Goal: Contribute content: Contribute content

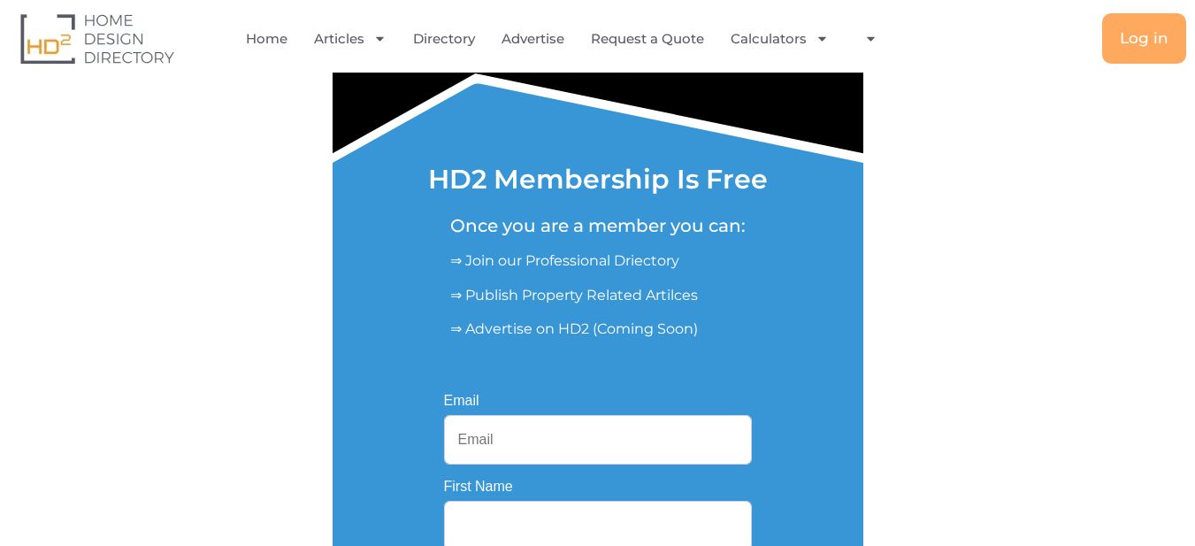
scroll to position [442, 0]
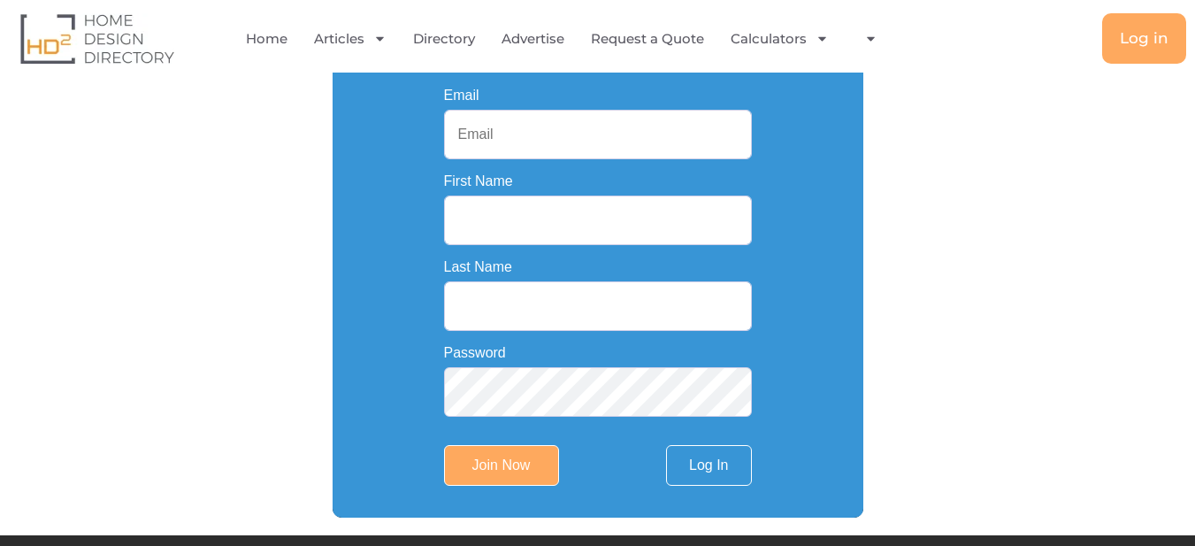
click at [517, 129] on input "Email" at bounding box center [598, 135] width 308 height 50
type input "topsmaster26@gmail.com"
type input "master"
type input "tops"
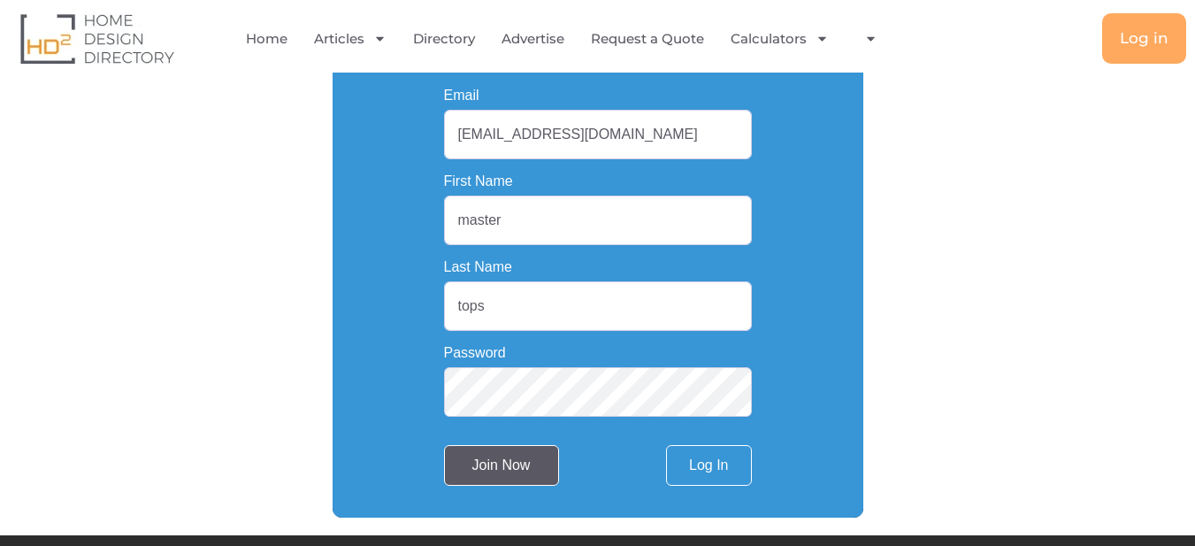
click at [498, 451] on input "Join Now" at bounding box center [501, 465] width 115 height 41
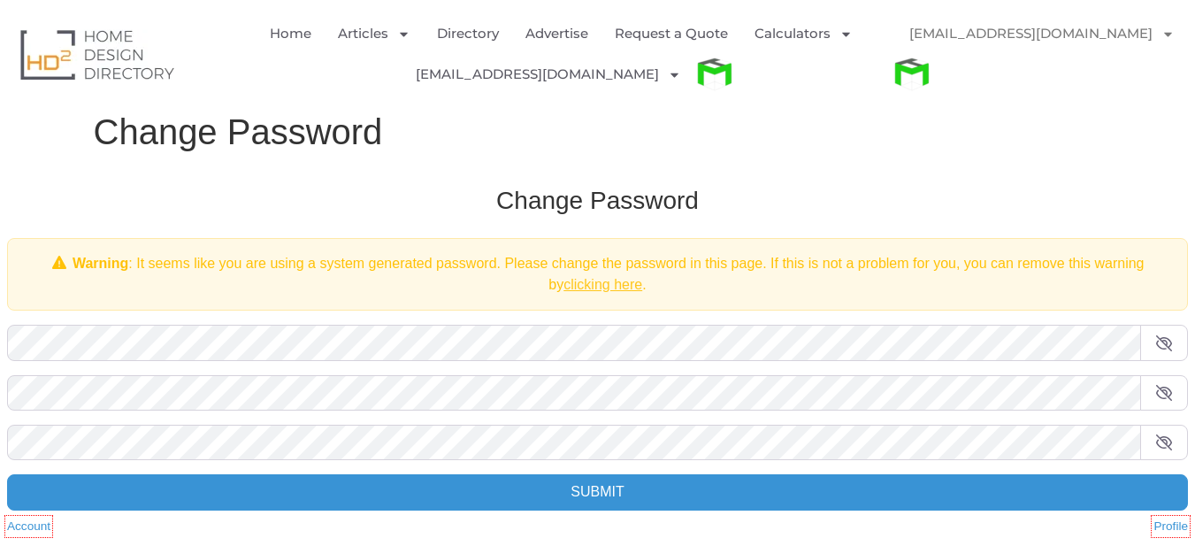
click at [608, 287] on link "clicking here" at bounding box center [603, 284] width 79 height 15
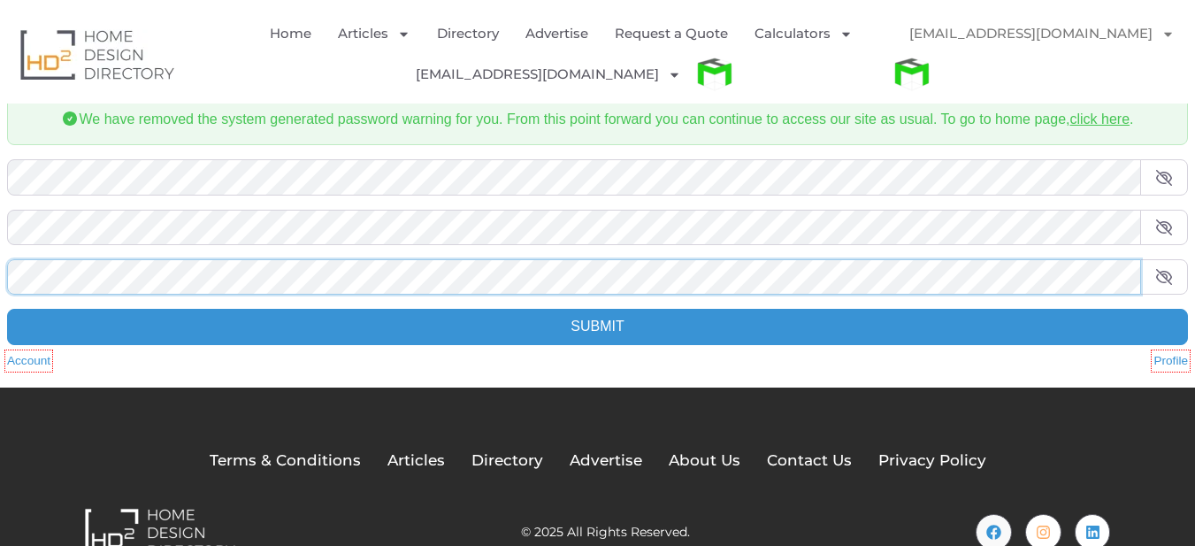
scroll to position [190, 0]
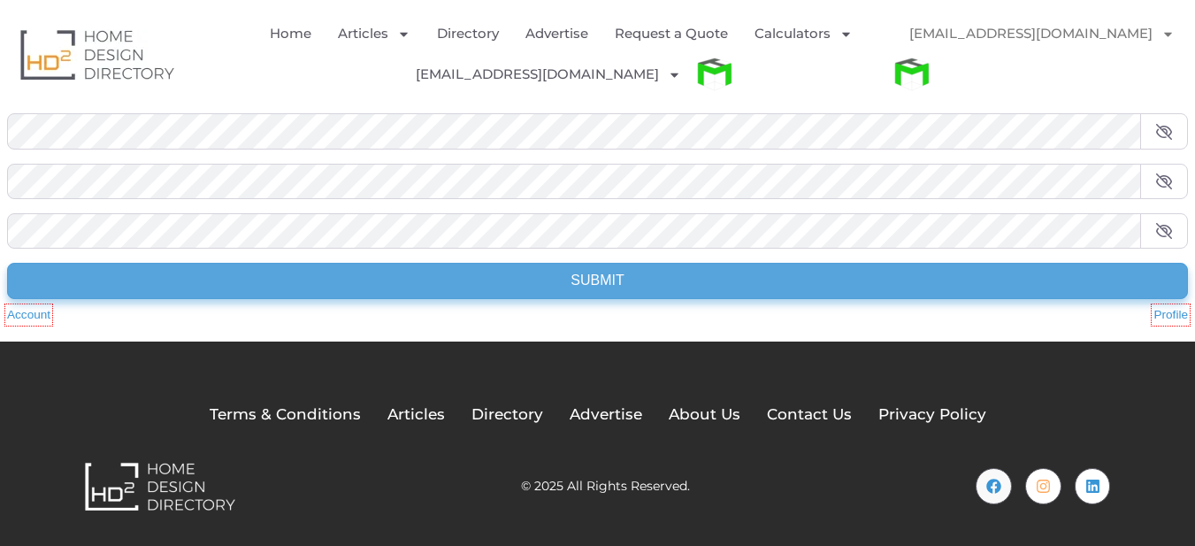
click at [612, 280] on input "Submit" at bounding box center [597, 280] width 1181 height 35
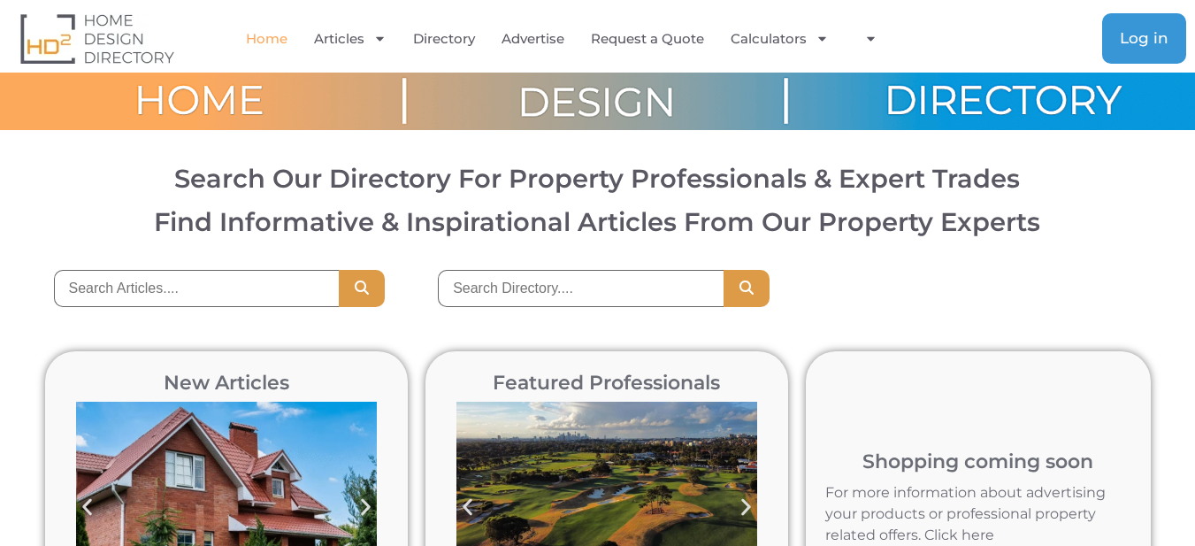
click at [1161, 52] on link "Log in" at bounding box center [1144, 38] width 84 height 50
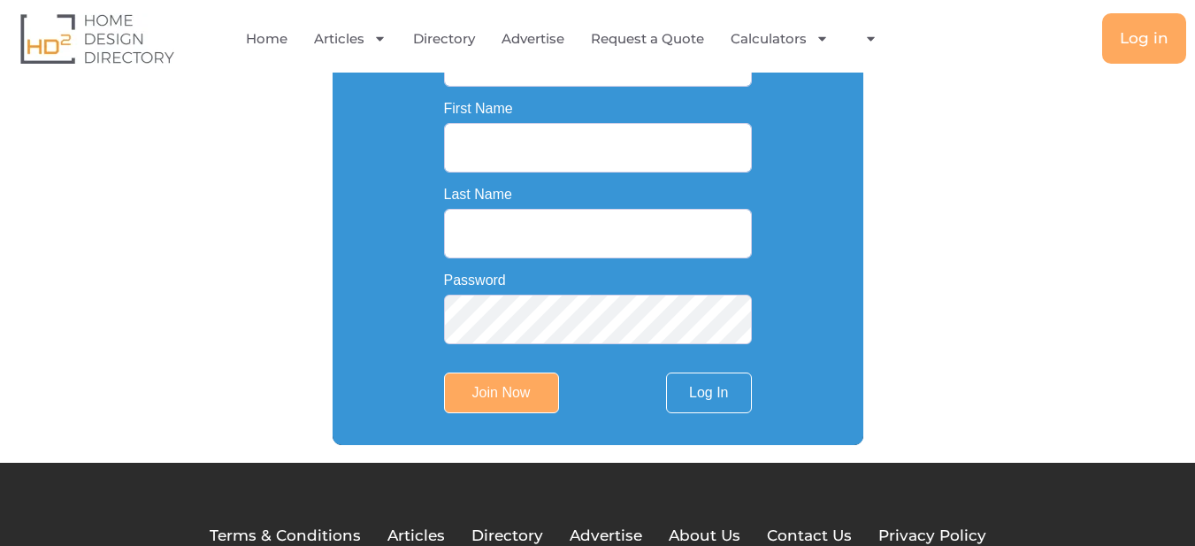
scroll to position [464, 0]
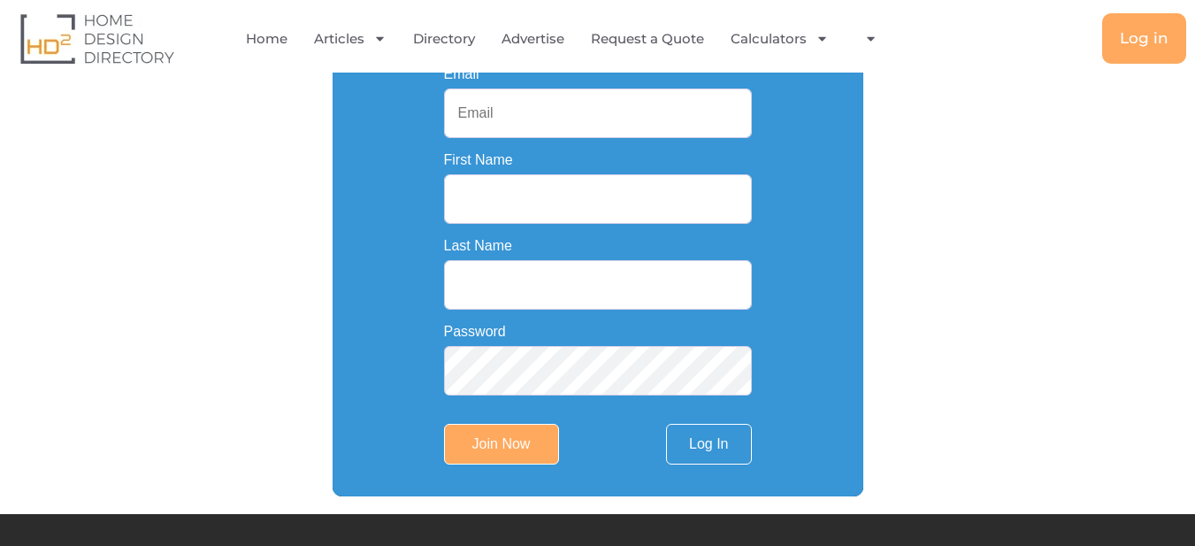
click at [538, 115] on input "Email" at bounding box center [598, 113] width 308 height 50
type input "[EMAIL_ADDRESS][DOMAIN_NAME]"
type input "master"
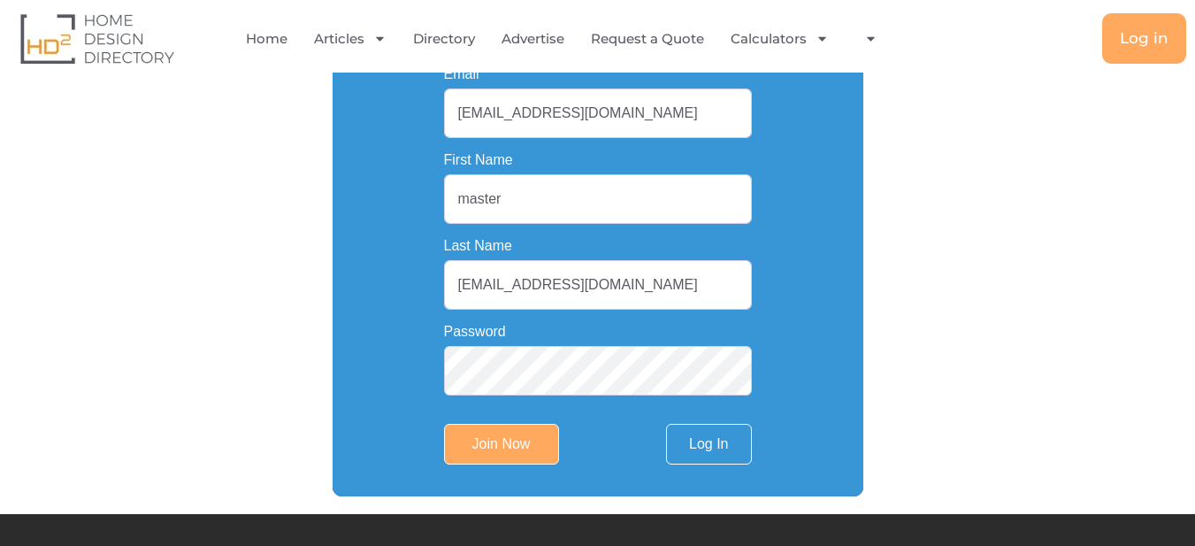
click at [659, 285] on input "[EMAIL_ADDRESS][DOMAIN_NAME]" at bounding box center [598, 285] width 308 height 50
type input "tops"
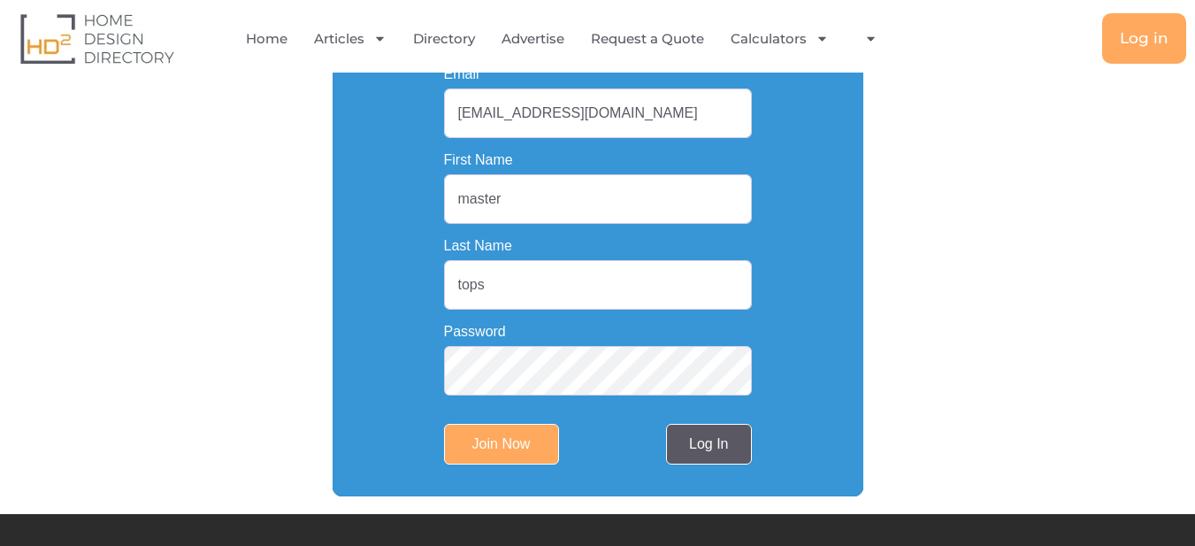
click at [717, 441] on link "Log In" at bounding box center [708, 444] width 85 height 41
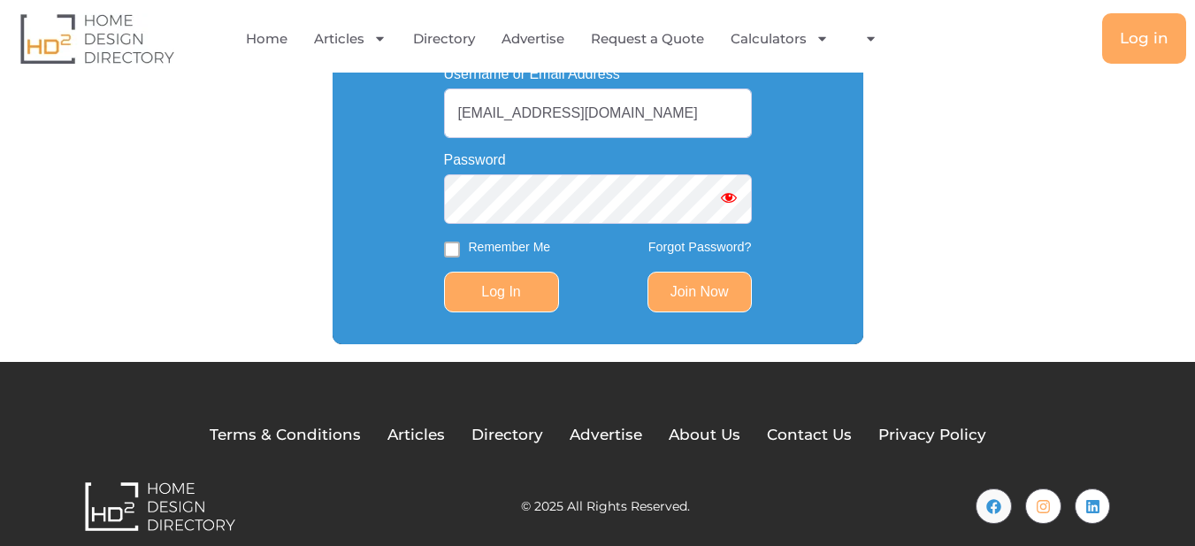
click at [539, 292] on input "Log In" at bounding box center [501, 292] width 115 height 41
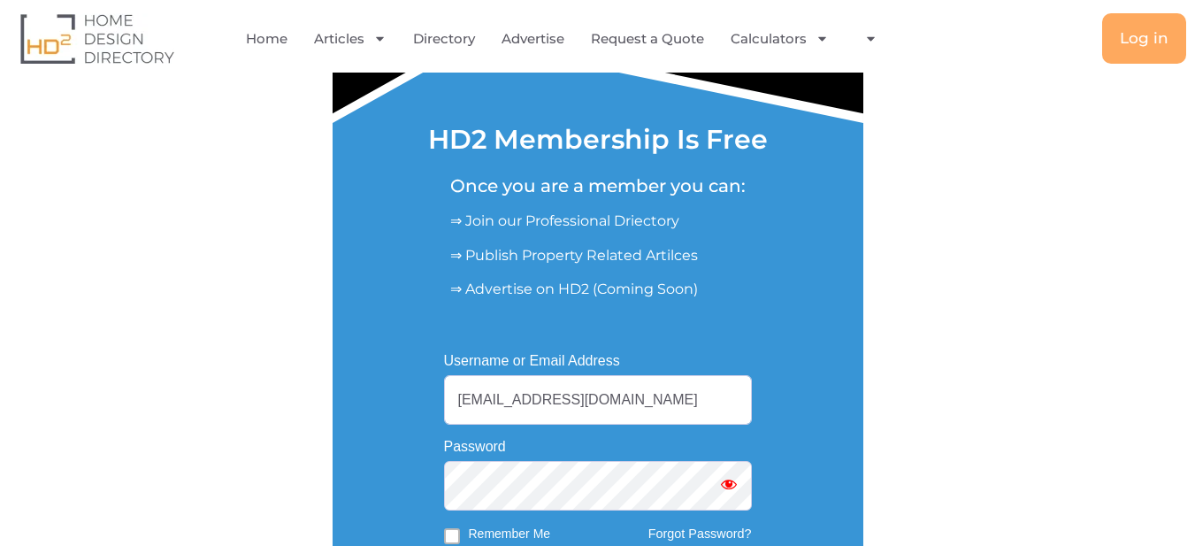
scroll to position [110, 0]
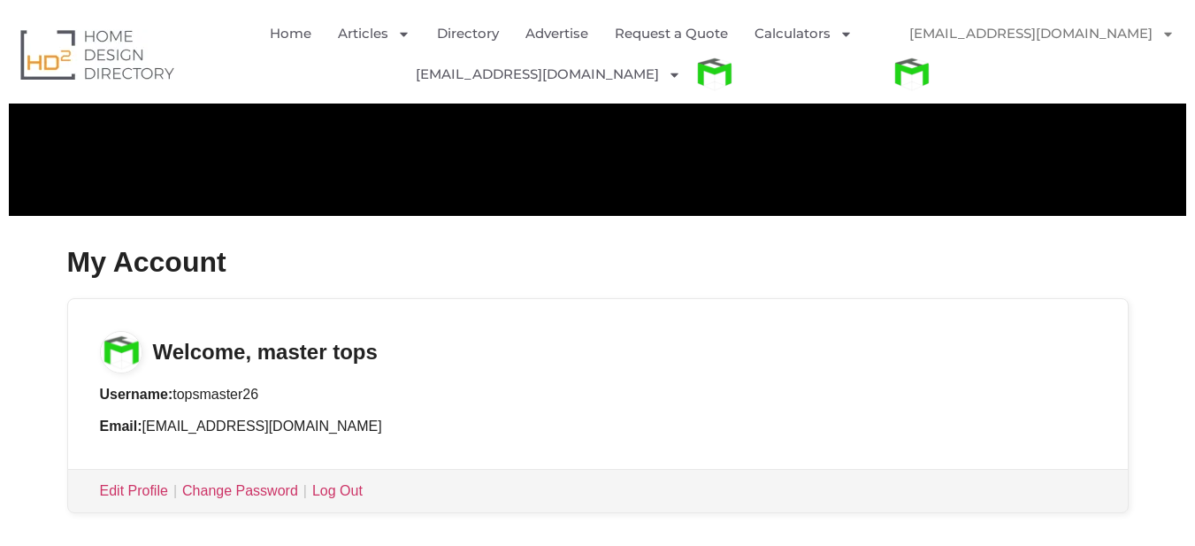
scroll to position [354, 0]
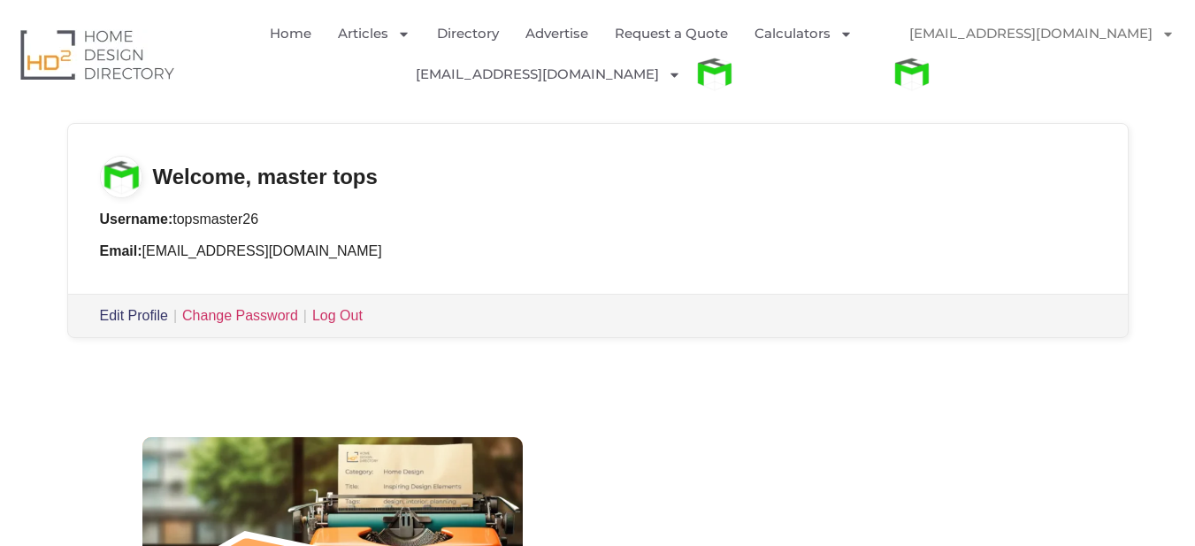
click at [114, 318] on link "Edit Profile" at bounding box center [134, 315] width 68 height 15
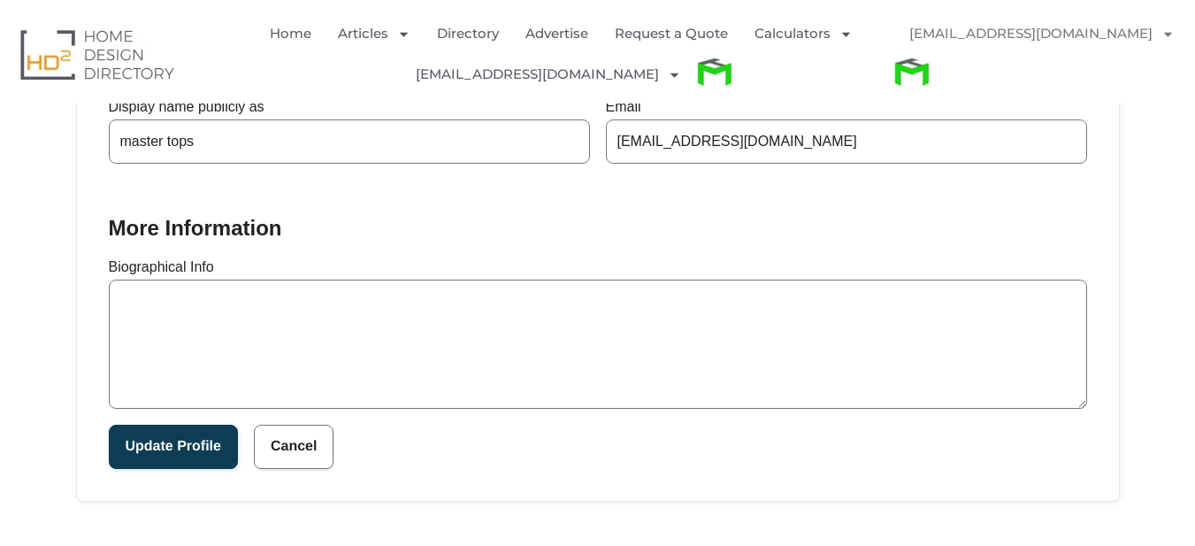
scroll to position [531, 0]
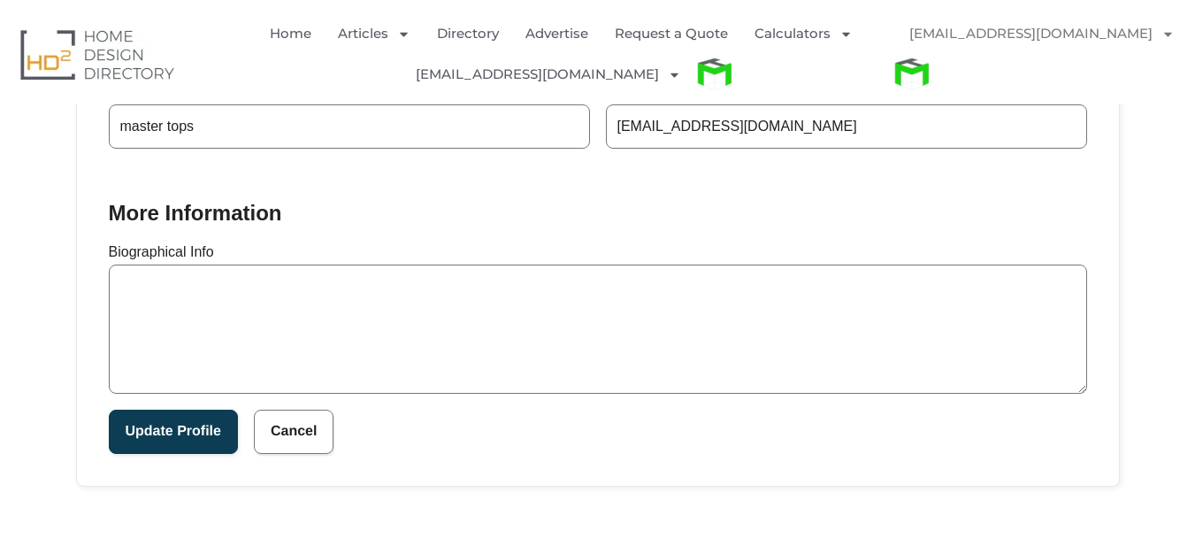
click at [365, 309] on textarea "Biographical Info" at bounding box center [598, 329] width 978 height 129
paste textarea "At Master Tops, we redefine luxury living with our exquisite range of benchtops…"
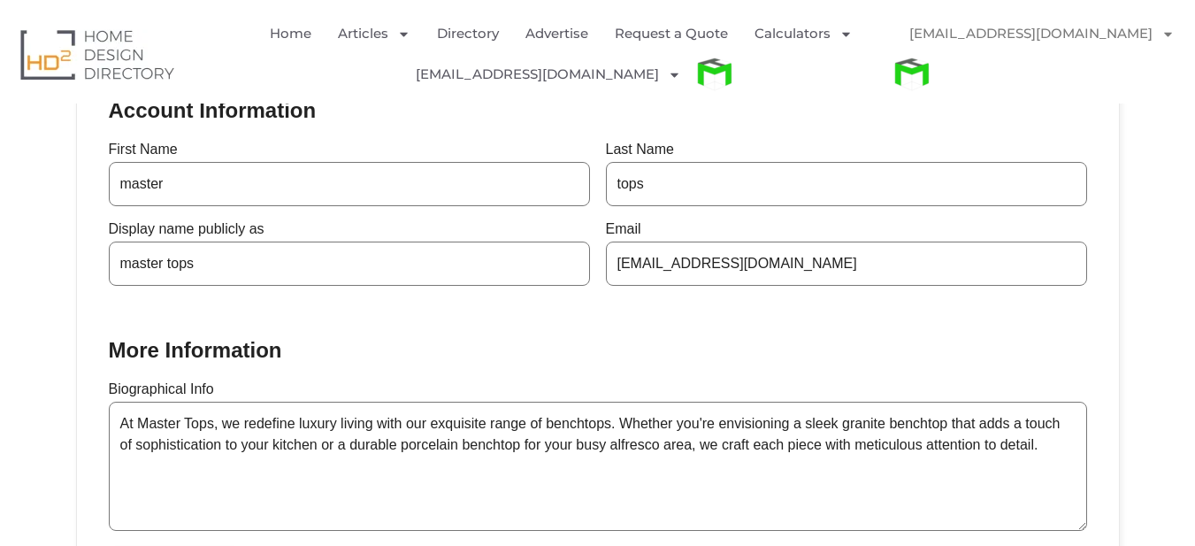
scroll to position [748, 0]
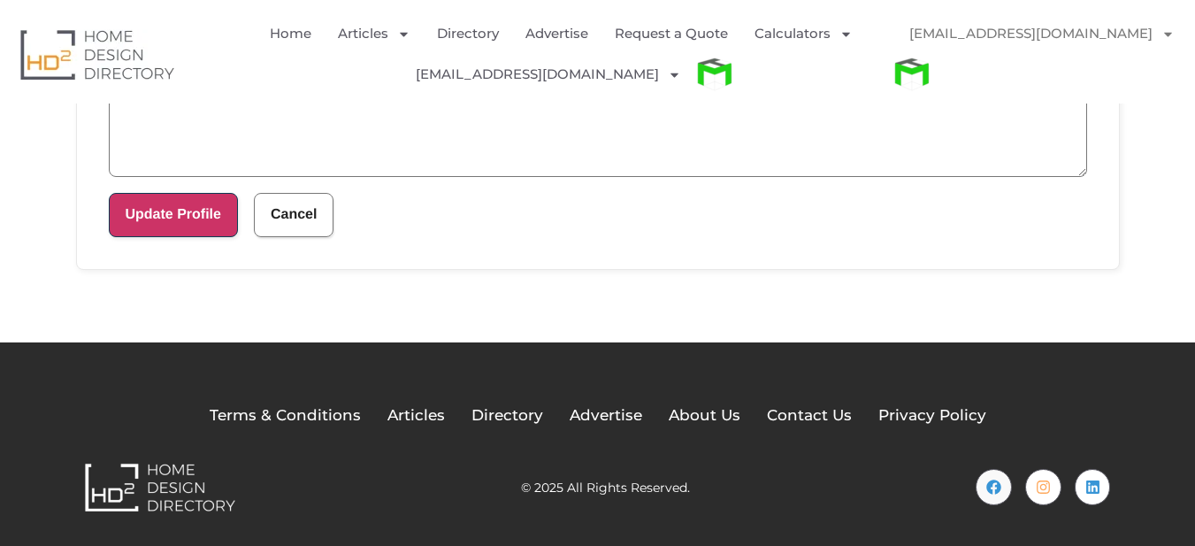
type textarea "At Master Tops, we redefine luxury living with our exquisite range of benchtops…"
click at [230, 230] on button "Update Profile" at bounding box center [173, 215] width 129 height 44
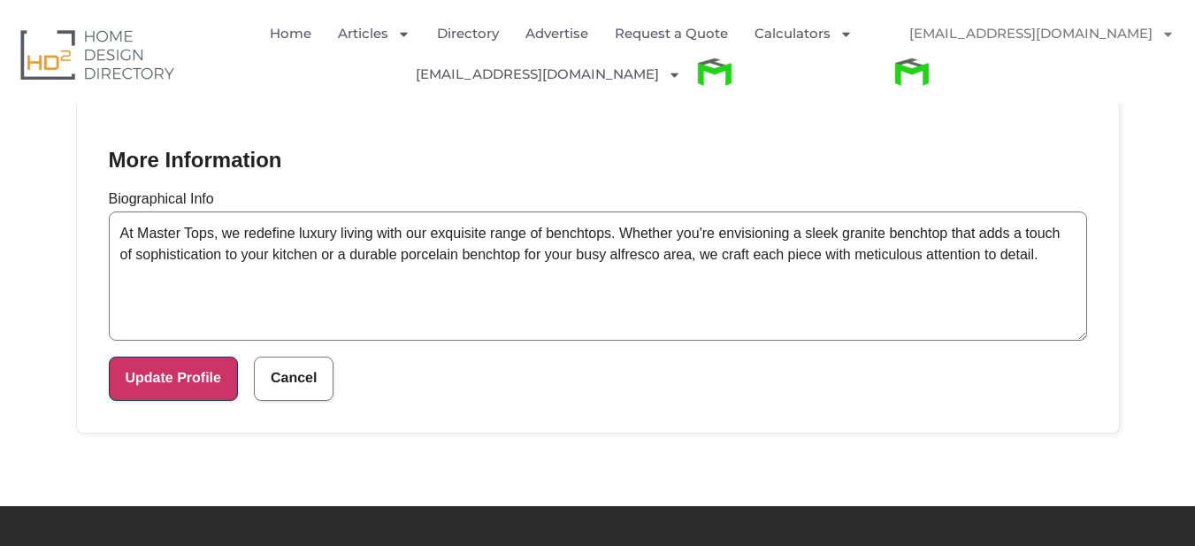
scroll to position [571, 0]
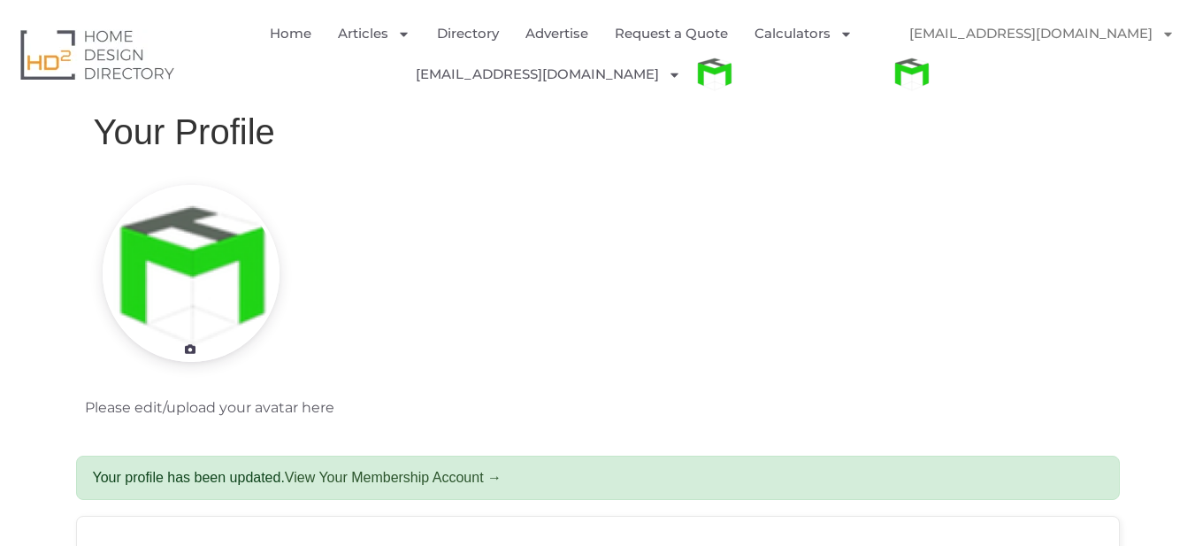
click at [932, 54] on img "Menu" at bounding box center [912, 74] width 40 height 40
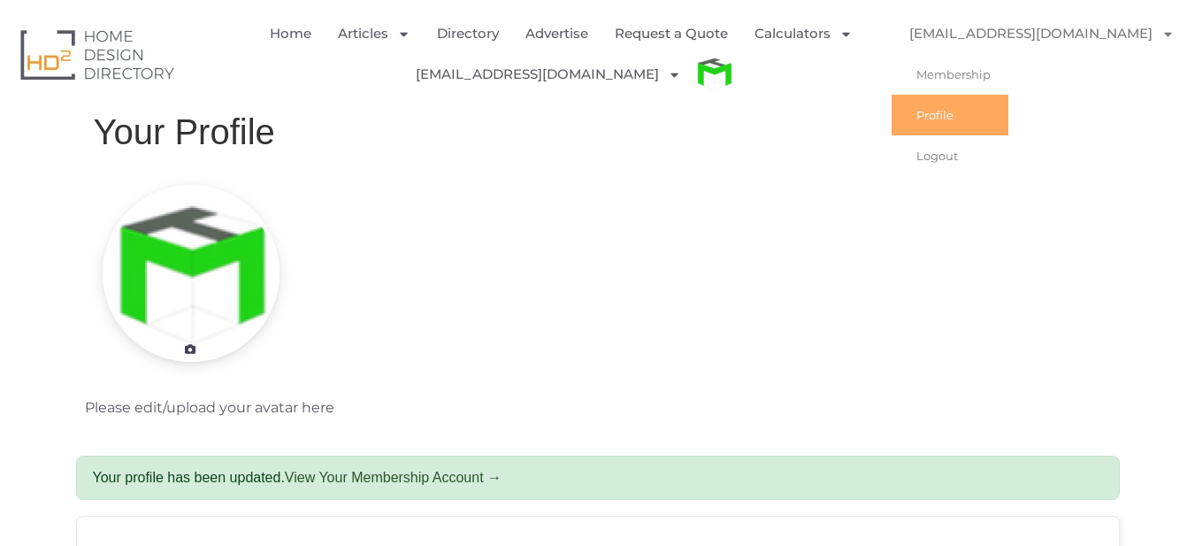
click at [1162, 36] on icon "Menu" at bounding box center [1168, 33] width 13 height 13
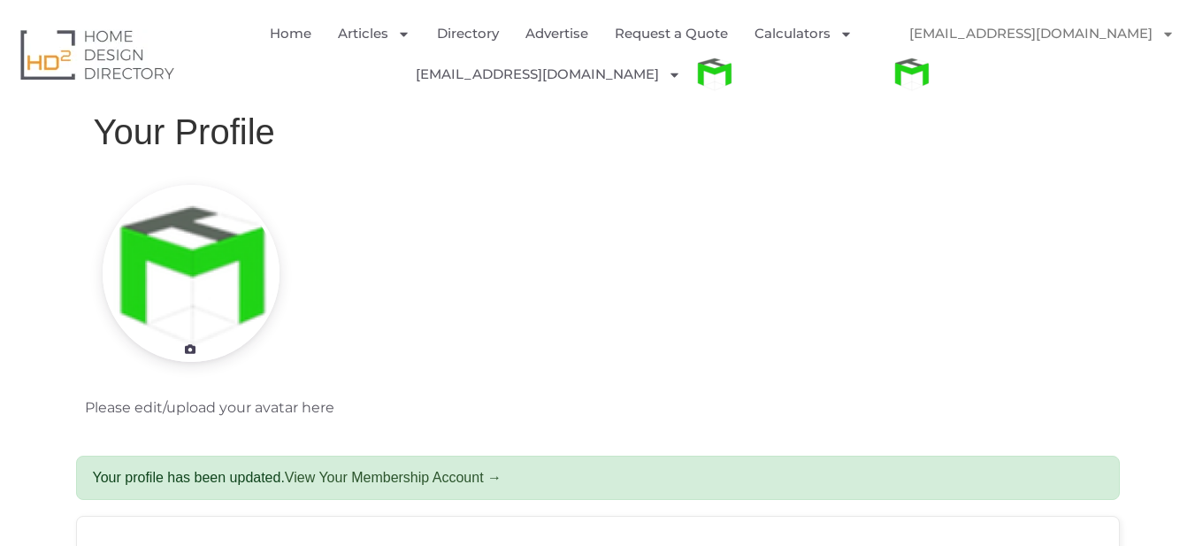
click at [1162, 36] on icon "Menu" at bounding box center [1168, 33] width 13 height 13
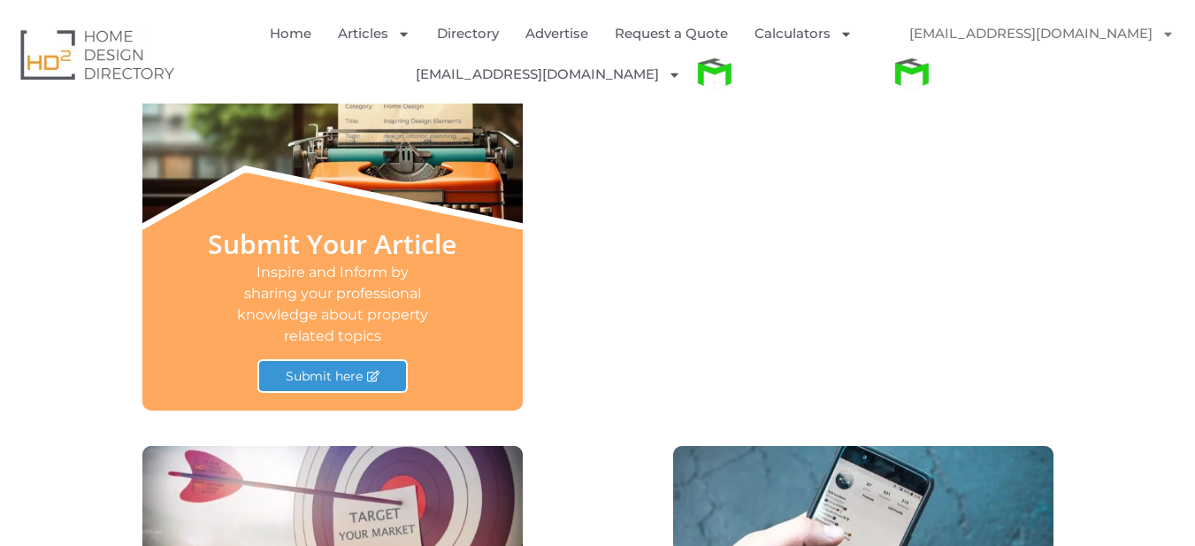
scroll to position [718, 0]
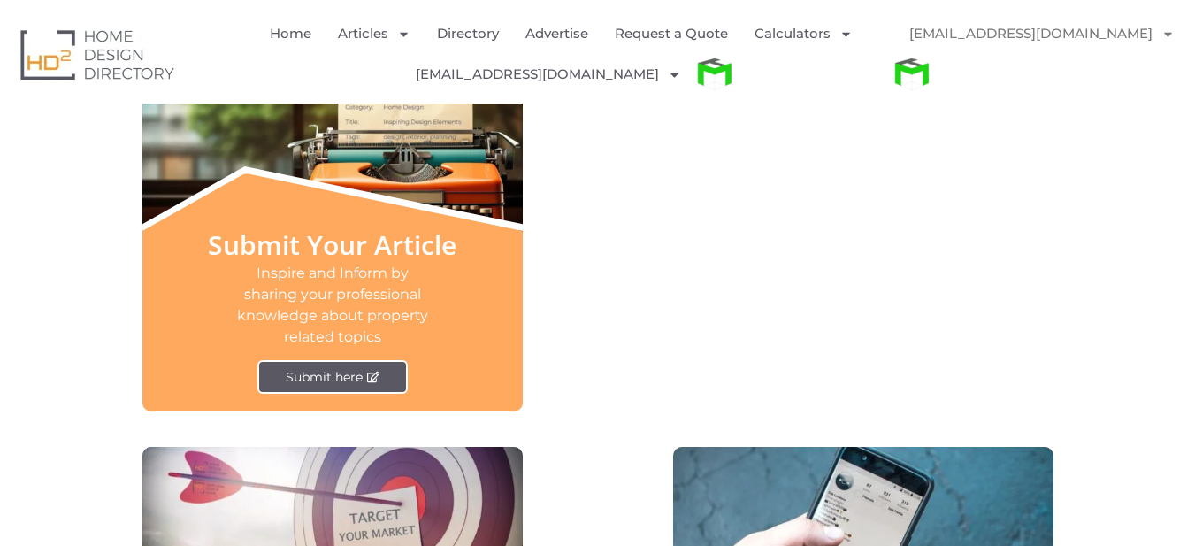
click at [342, 371] on span "Submit here" at bounding box center [324, 377] width 77 height 12
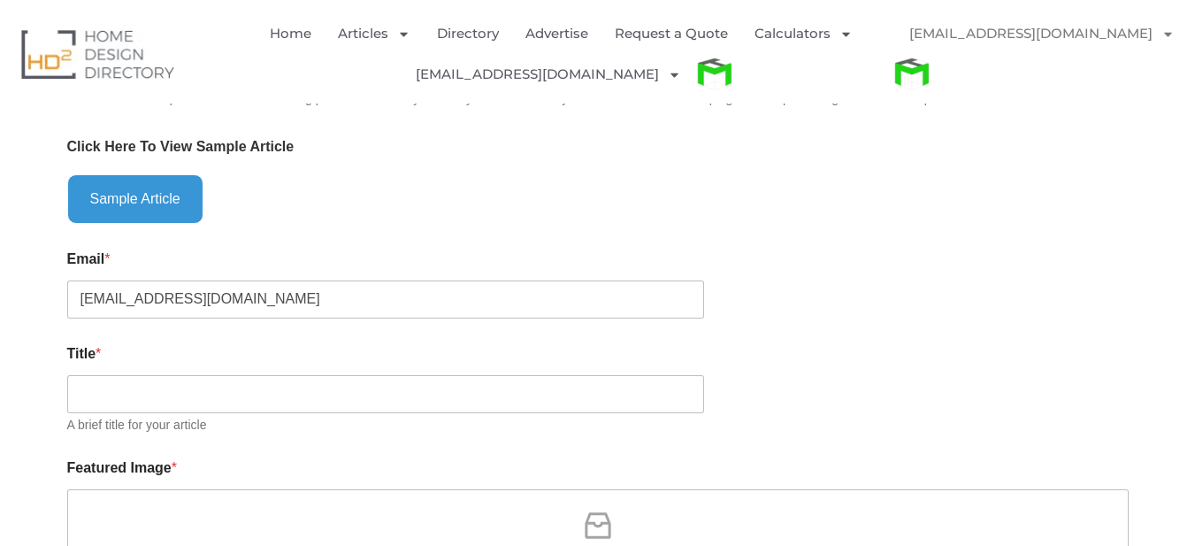
scroll to position [619, 0]
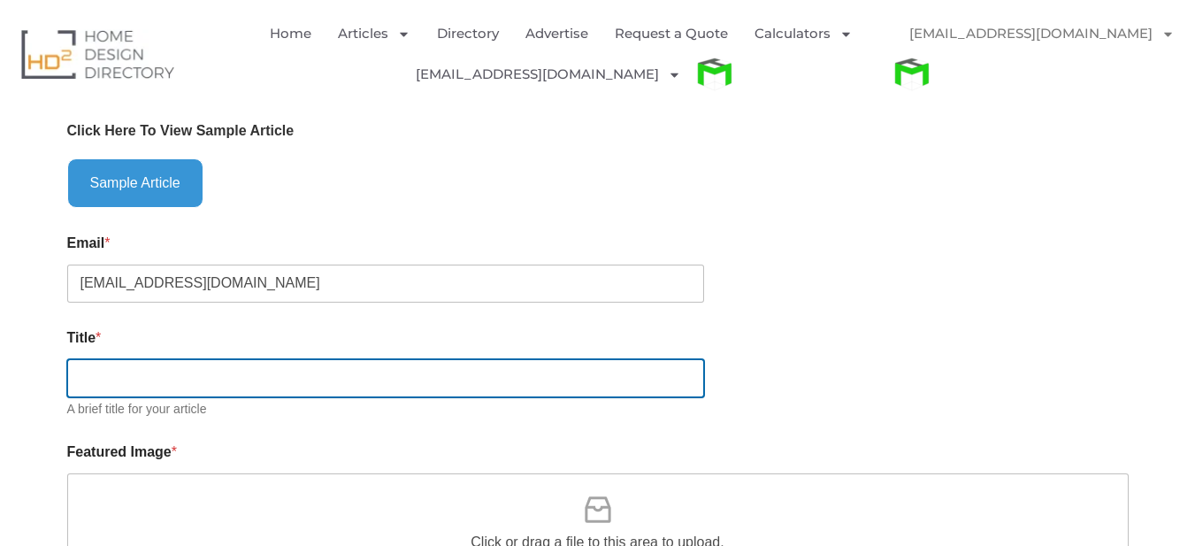
click at [253, 384] on input "Title *" at bounding box center [385, 378] width 637 height 38
paste input "“Master Tops – Redefining Kitchens & Bathrooms Across Australia”"
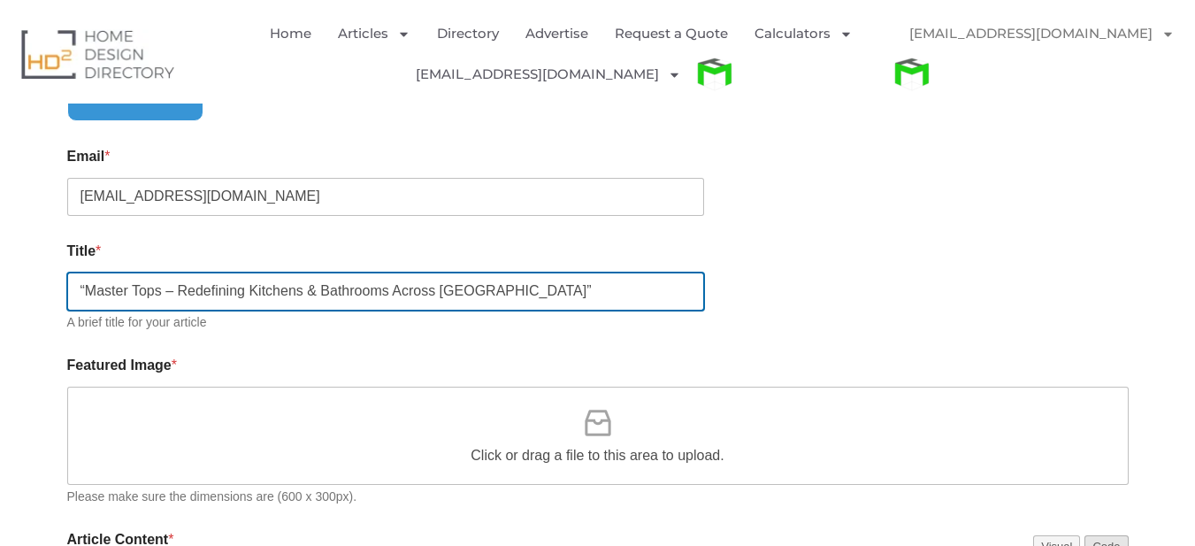
scroll to position [708, 0]
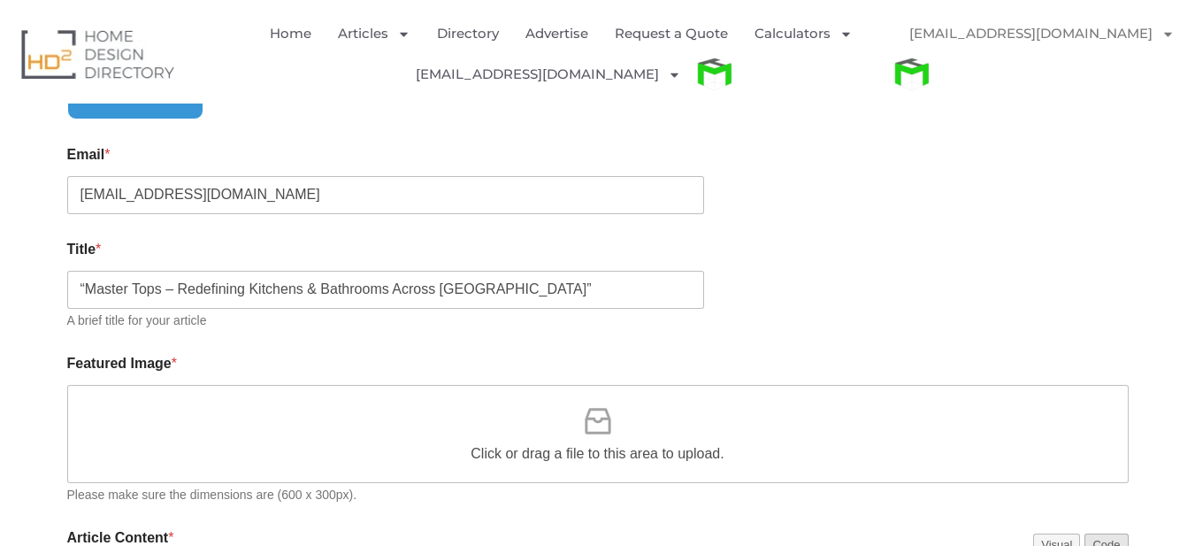
click at [518, 314] on div "A brief title for your article" at bounding box center [598, 320] width 1062 height 15
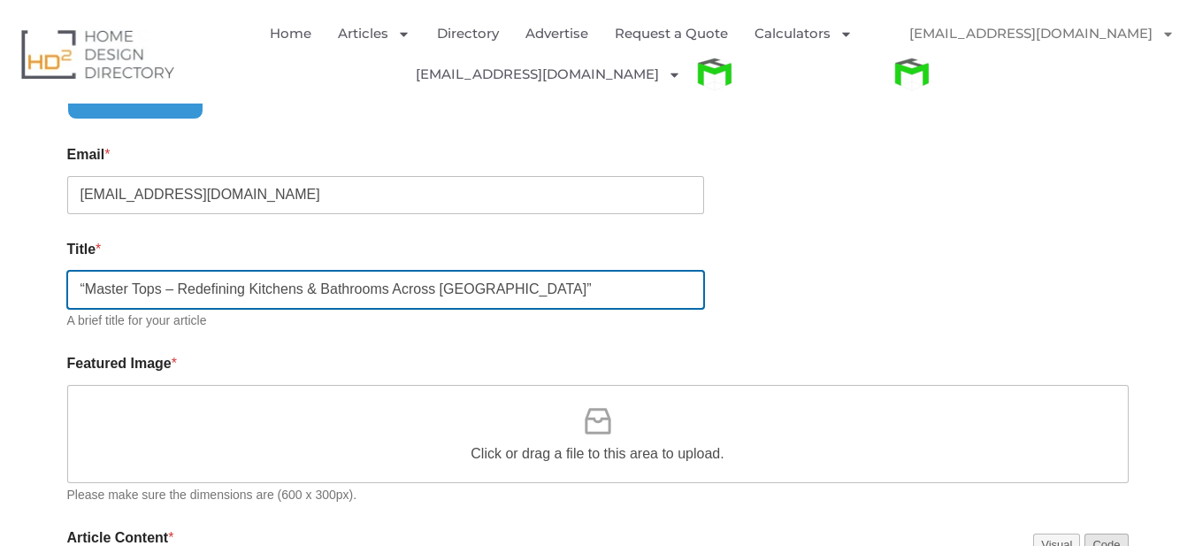
click at [528, 294] on input "“Master Tops – Redefining Kitchens & Bathrooms Across Australia”" at bounding box center [385, 290] width 637 height 38
click at [87, 289] on input "“Master Tops – Redefining Kitchens & Bathrooms Across Australia" at bounding box center [385, 290] width 637 height 38
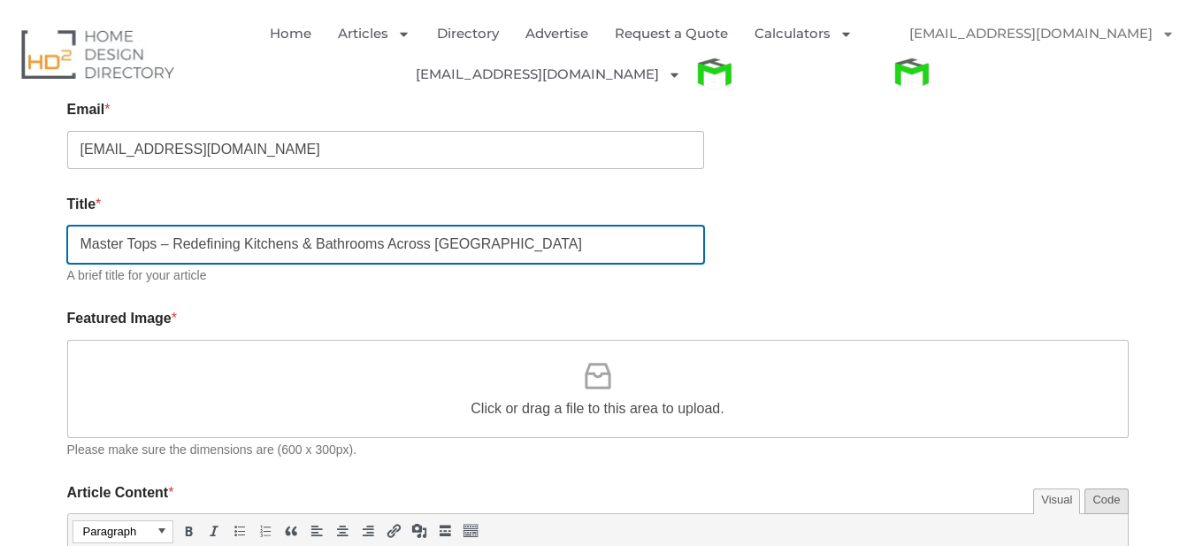
scroll to position [796, 0]
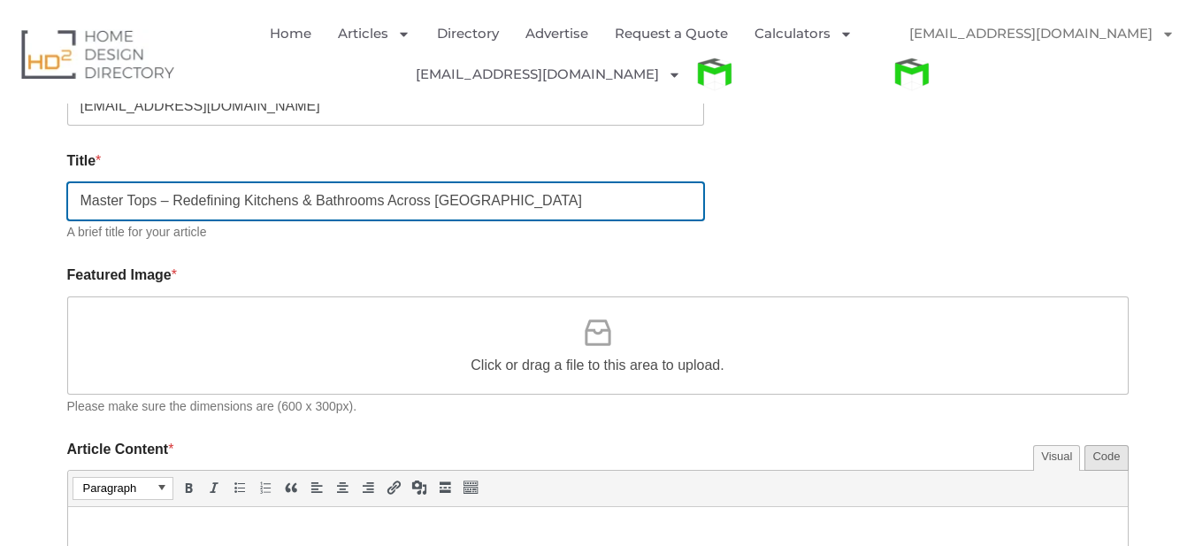
type input "Master Tops – Redefining Kitchens & Bathrooms Across Australia"
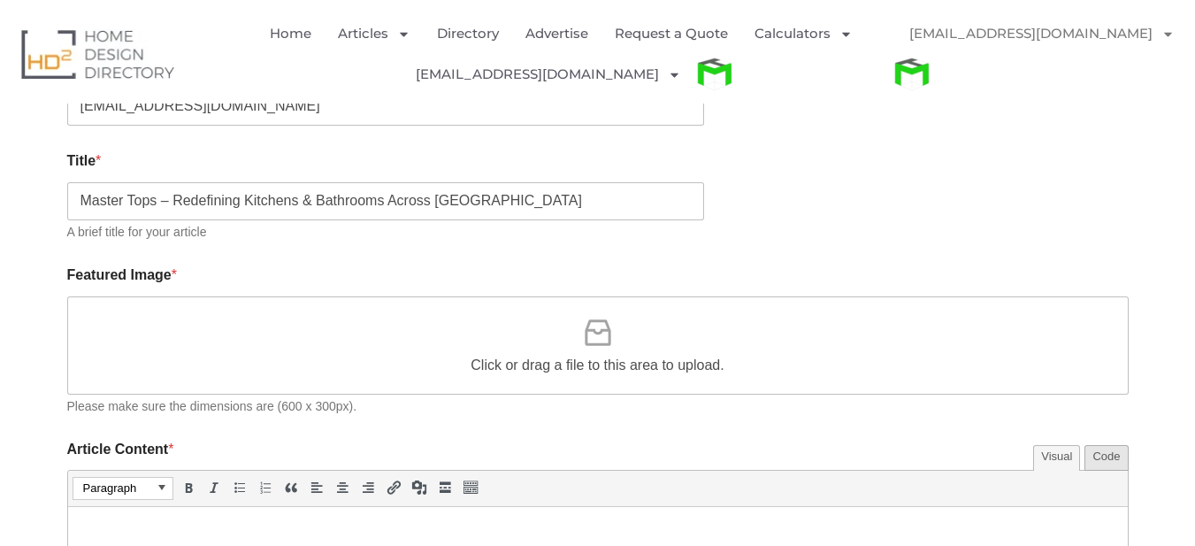
click at [664, 343] on div "Click or drag a file to this area to upload." at bounding box center [597, 345] width 253 height 61
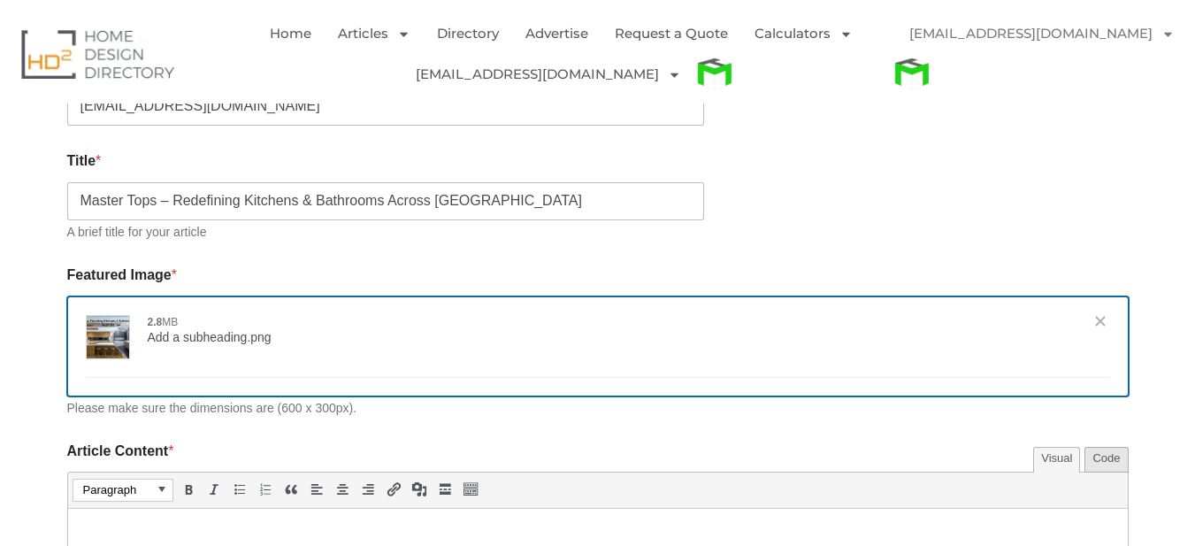
type input "[{"name":"Add-a-subheading.png","file":"93da8e930152d52b3092a1d3e78fa5f0.png","…"
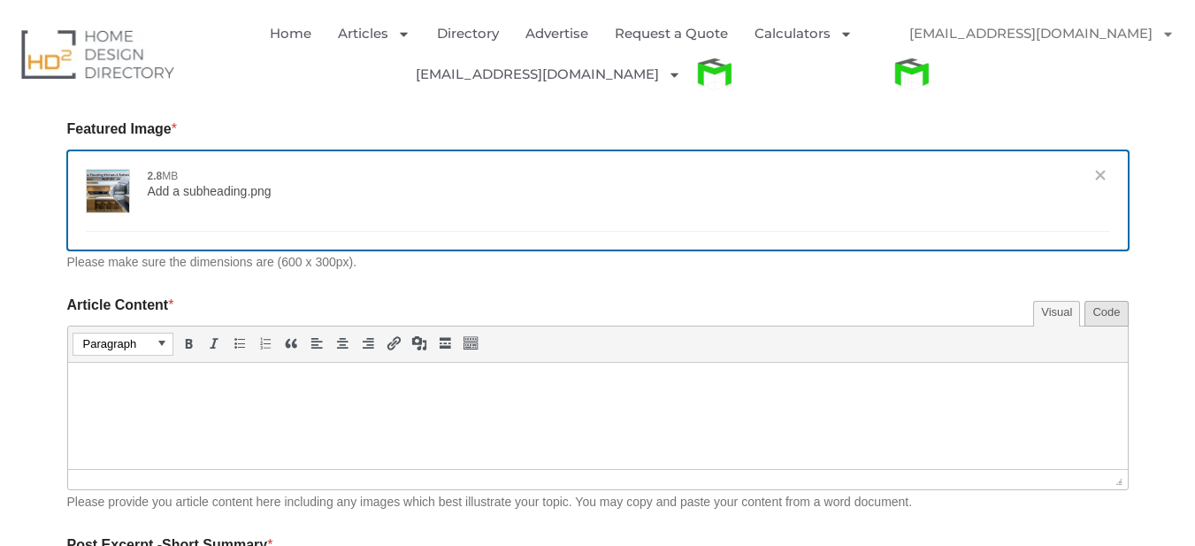
scroll to position [973, 0]
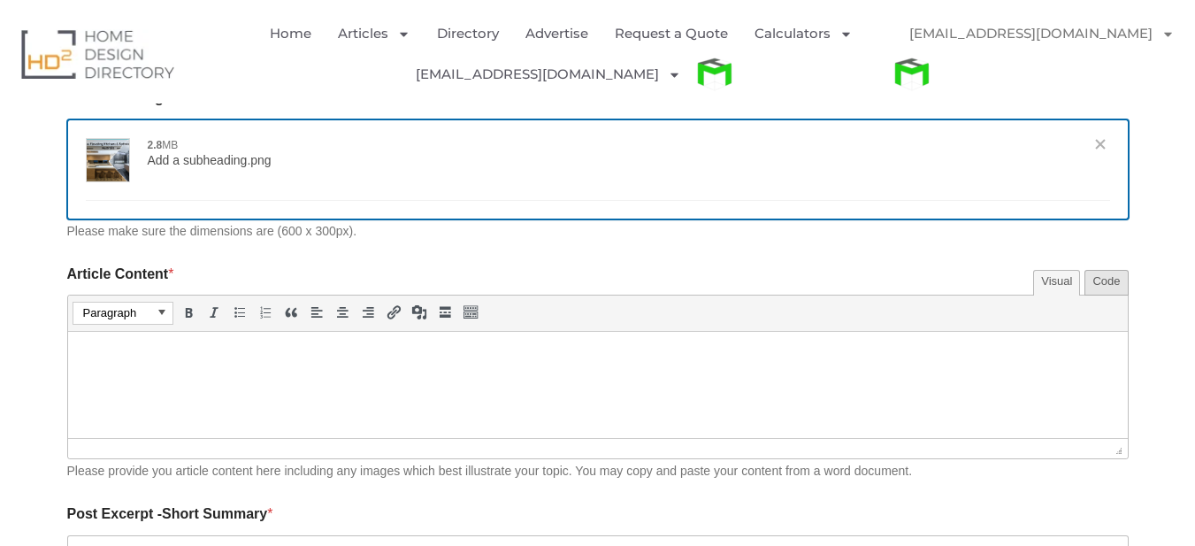
click at [470, 380] on html at bounding box center [597, 356] width 1060 height 50
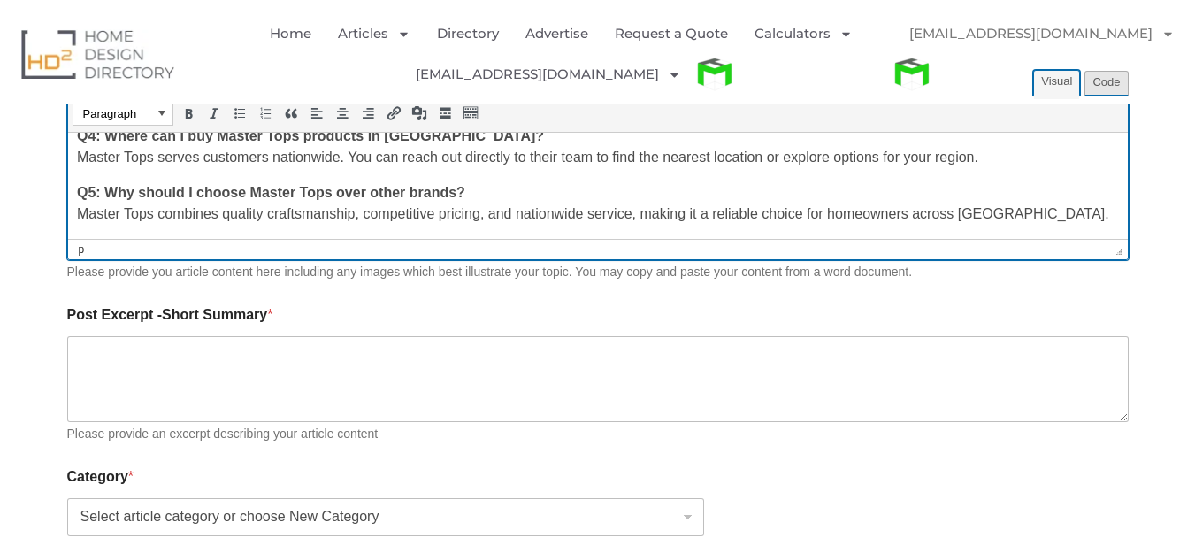
scroll to position [1327, 0]
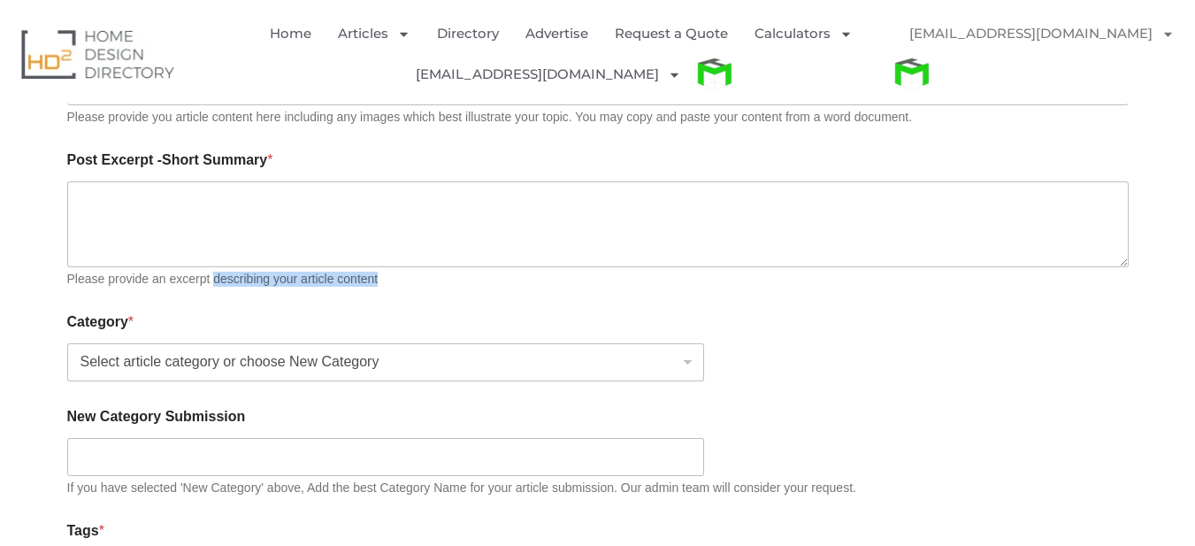
drag, startPoint x: 212, startPoint y: 284, endPoint x: 387, endPoint y: 287, distance: 174.3
click at [387, 287] on div "Please provide an excerpt describing your article content" at bounding box center [598, 279] width 1062 height 15
copy div "describing your article content"
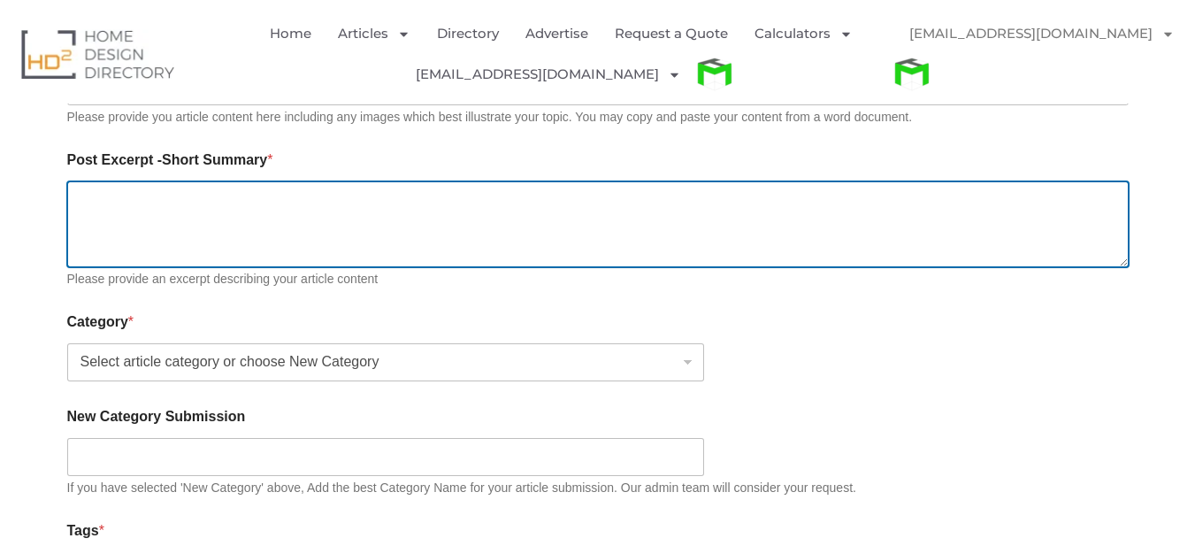
click at [426, 240] on textarea "Post Excerpt -Short Summary *" at bounding box center [598, 224] width 1062 height 86
paste textarea "This blog highlights how Master Tops is redefining kitchens and bathrooms acros…"
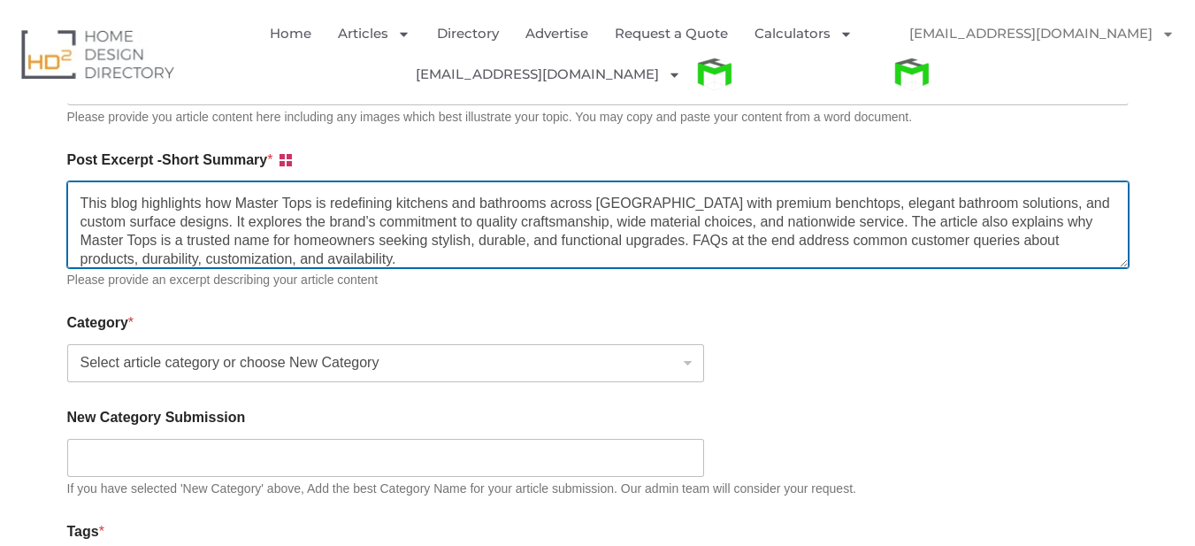
scroll to position [1, 0]
type textarea "This blog highlights how Master Tops is redefining kitchens and bathrooms acros…"
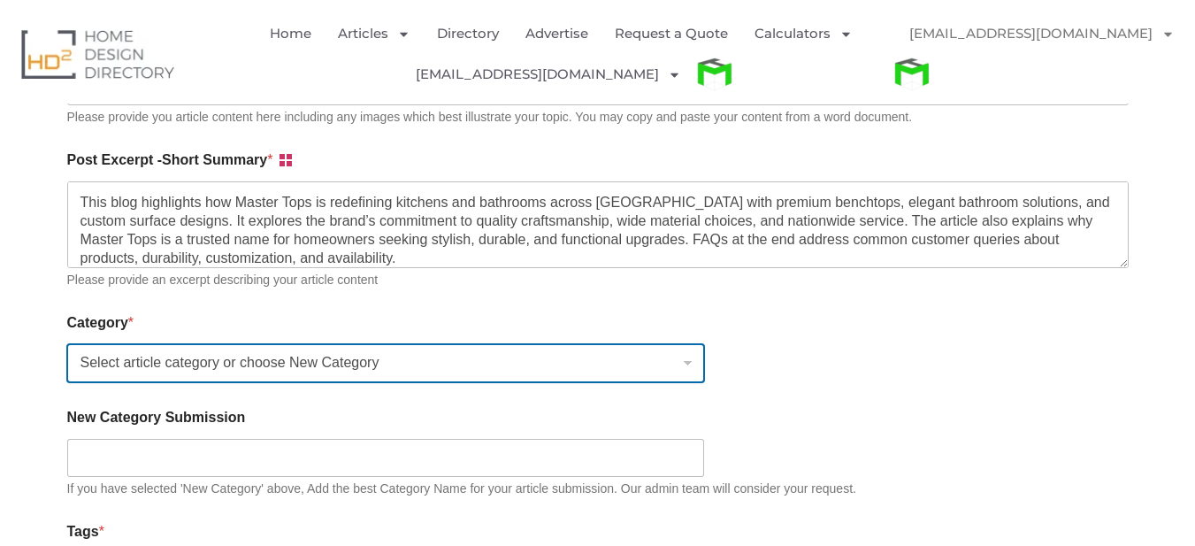
click at [387, 382] on select "Select article category or choose New Category Bathroom Renovation Ideas & Serv…" at bounding box center [385, 363] width 637 height 38
select select "23"
click at [67, 347] on select "Select article category or choose New Category Bathroom Renovation Ideas & Serv…" at bounding box center [385, 363] width 637 height 38
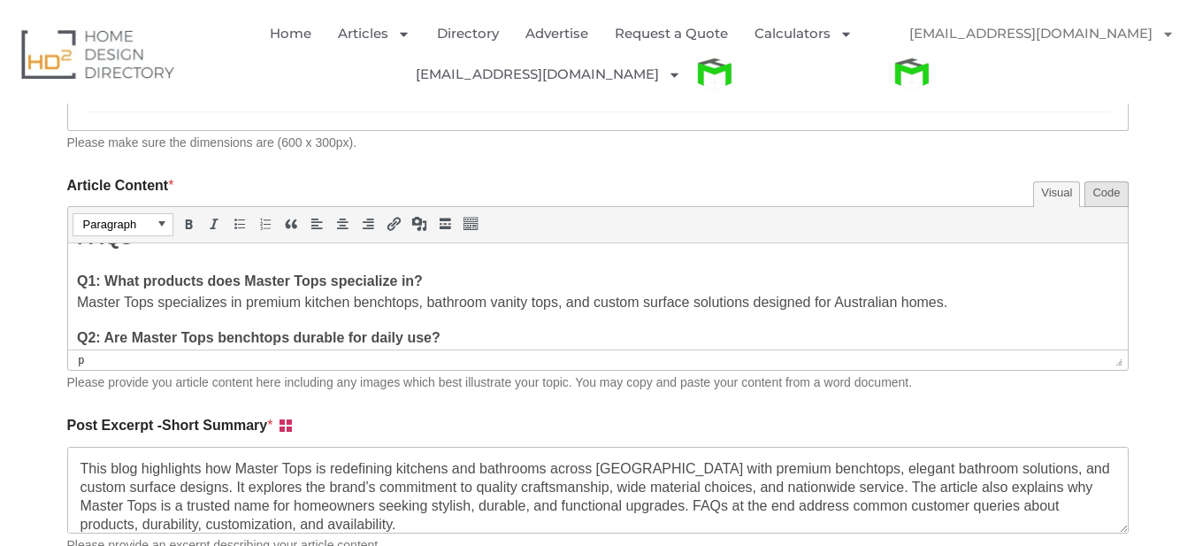
scroll to position [1006, 0]
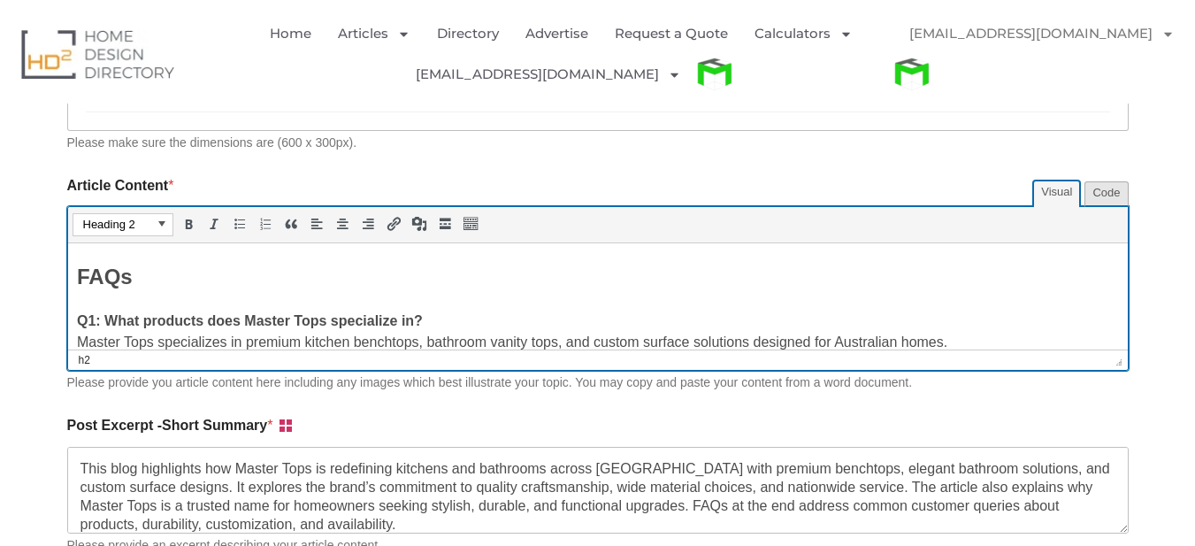
click at [81, 289] on h2 "FAQs" at bounding box center [597, 276] width 1042 height 32
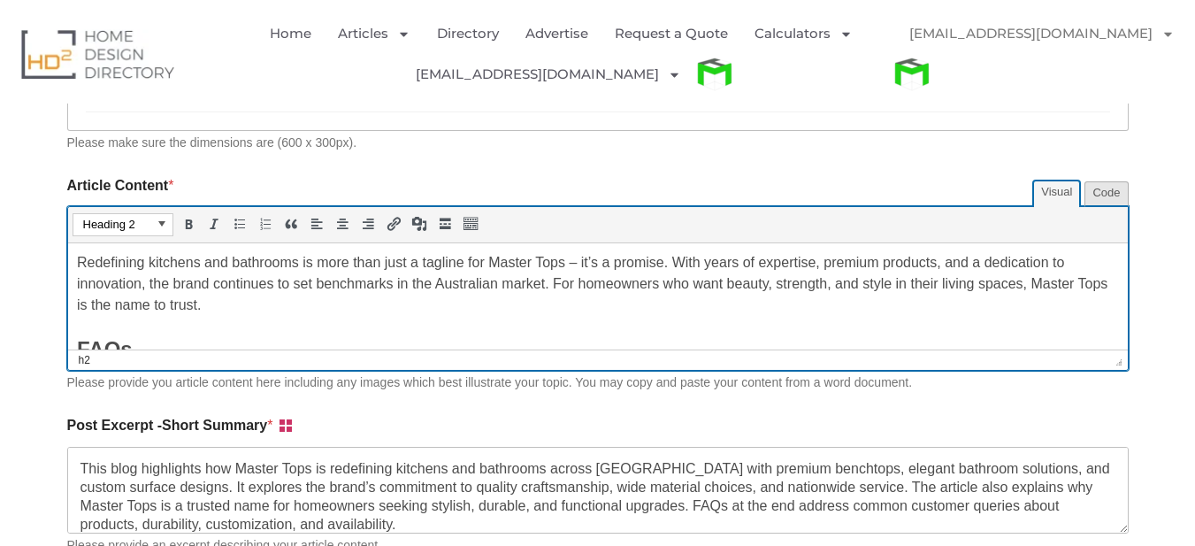
scroll to position [829, 0]
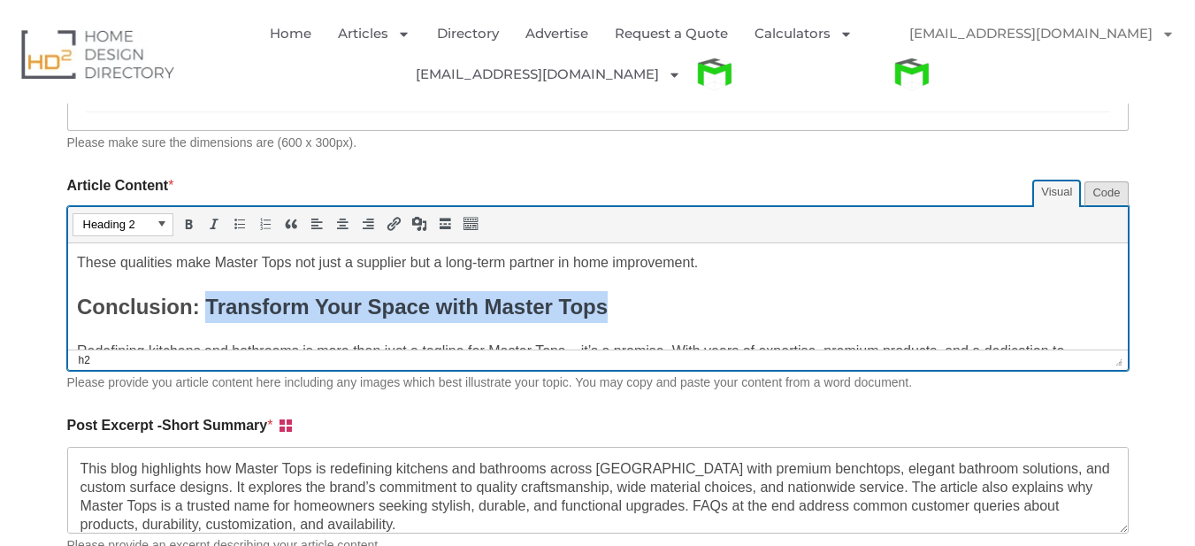
drag, startPoint x: 201, startPoint y: 326, endPoint x: 653, endPoint y: 326, distance: 452.1
click at [653, 322] on h2 "Conclusion: Transform Your Space with Master Tops" at bounding box center [597, 306] width 1042 height 32
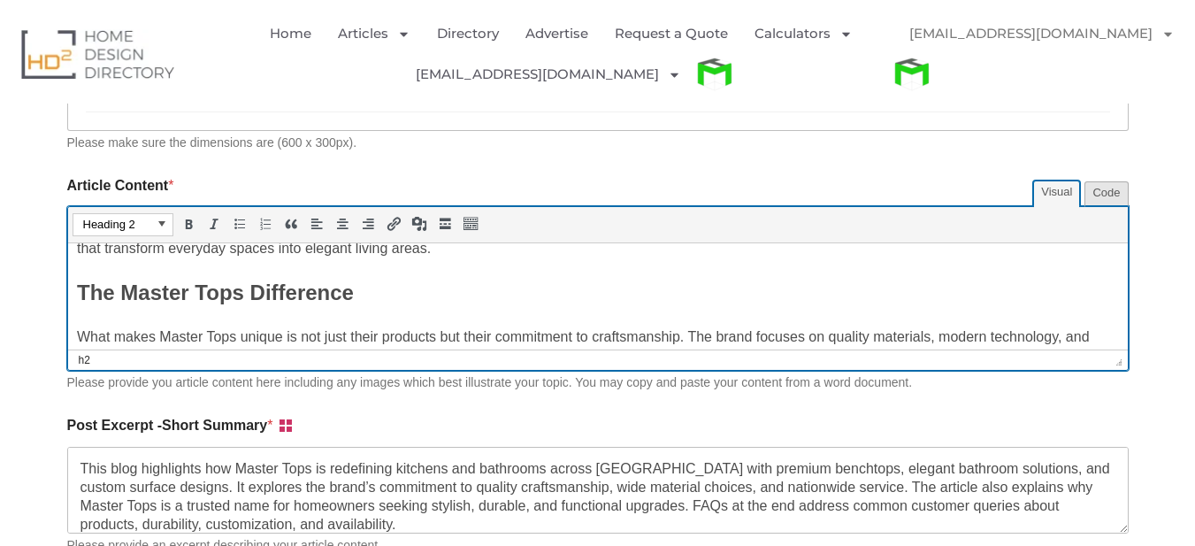
scroll to position [88, 0]
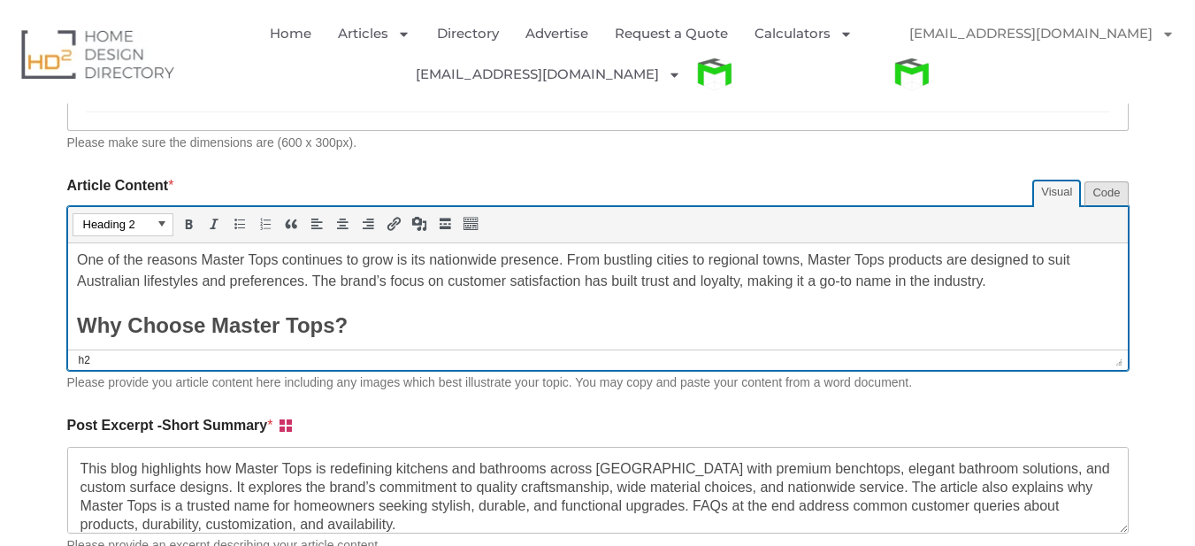
scroll to position [478, 0]
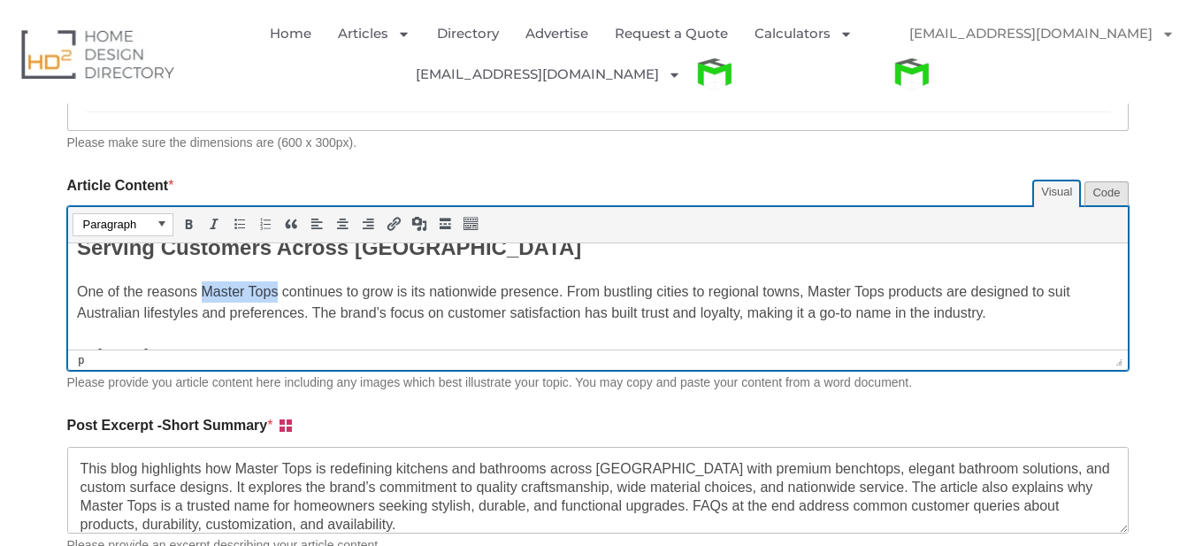
drag, startPoint x: 273, startPoint y: 313, endPoint x: 203, endPoint y: 303, distance: 71.4
click at [203, 303] on p "One of the reasons Master Tops continues to grow is its nationwide presence. Fr…" at bounding box center [597, 301] width 1042 height 42
click at [397, 221] on icon "Insert/edit link (Ctrl+K)" at bounding box center [394, 225] width 16 height 18
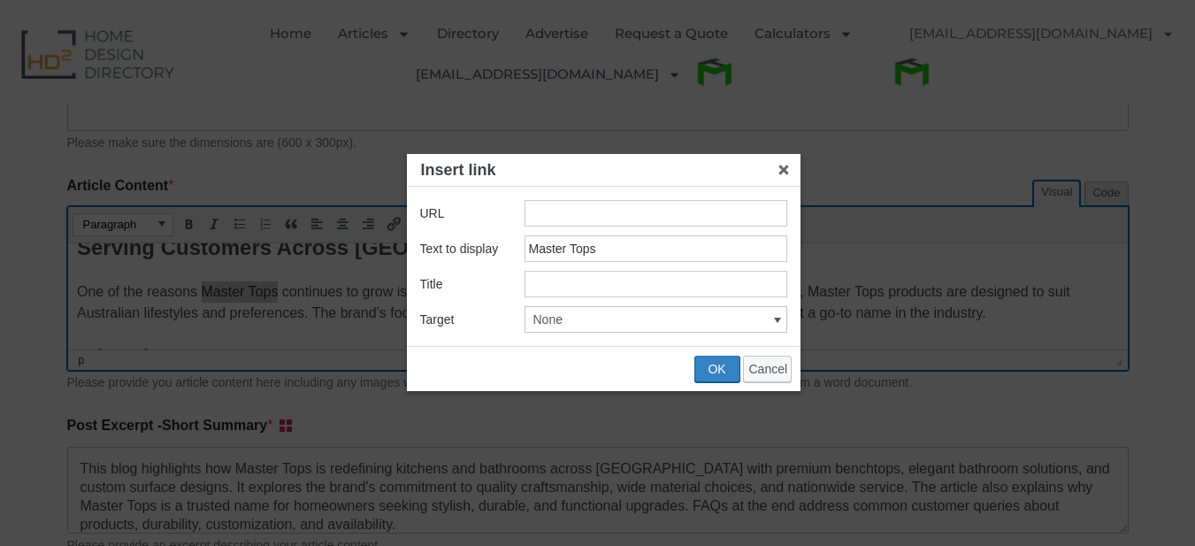
click at [557, 226] on div "URL Text to display Master Tops Title Target None" at bounding box center [604, 266] width 394 height 159
click at [572, 217] on input "Insert link" at bounding box center [656, 213] width 263 height 27
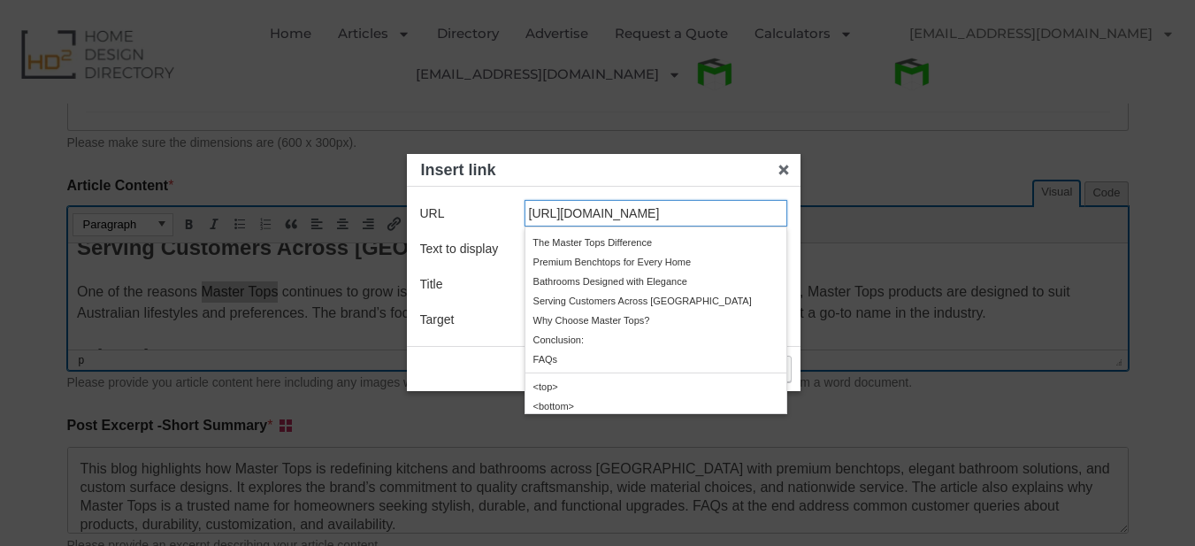
drag, startPoint x: 710, startPoint y: 214, endPoint x: 770, endPoint y: 223, distance: 59.9
click at [770, 223] on input "https://www.mastertops.com.au/gallery" at bounding box center [656, 213] width 263 height 27
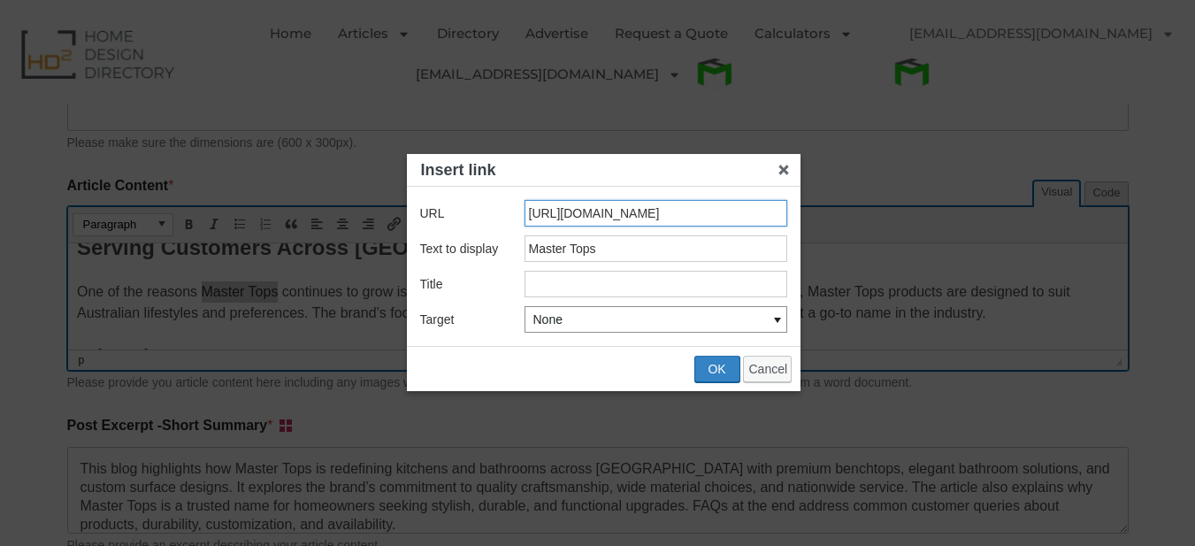
click at [706, 318] on button "None" at bounding box center [655, 319] width 261 height 25
type input "https://www.mastertops.com.au/"
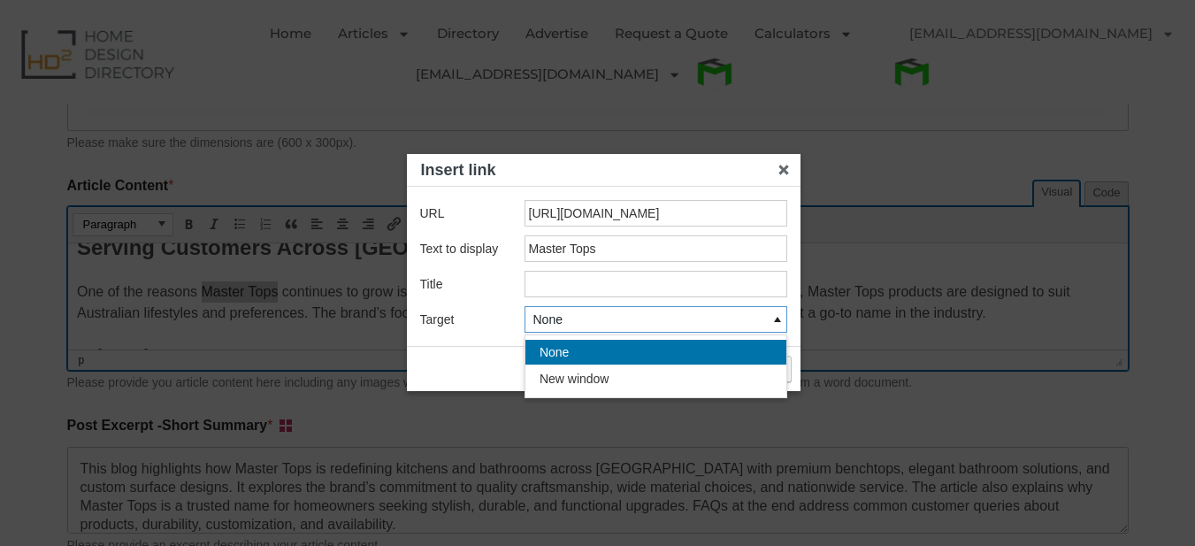
click at [706, 318] on button "None" at bounding box center [655, 319] width 261 height 25
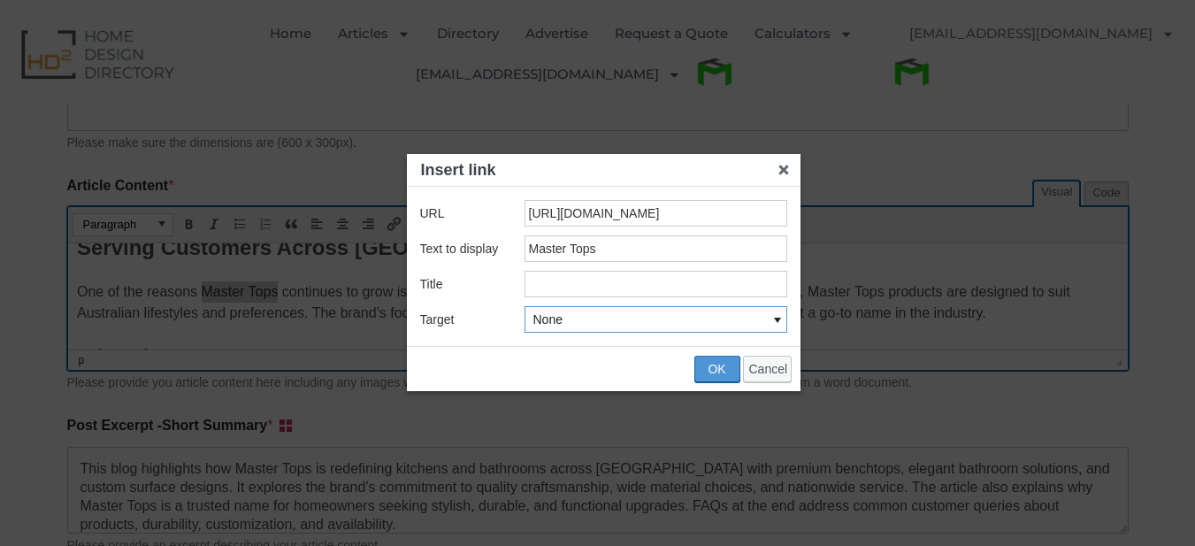
click at [715, 365] on span "OK" at bounding box center [717, 369] width 18 height 14
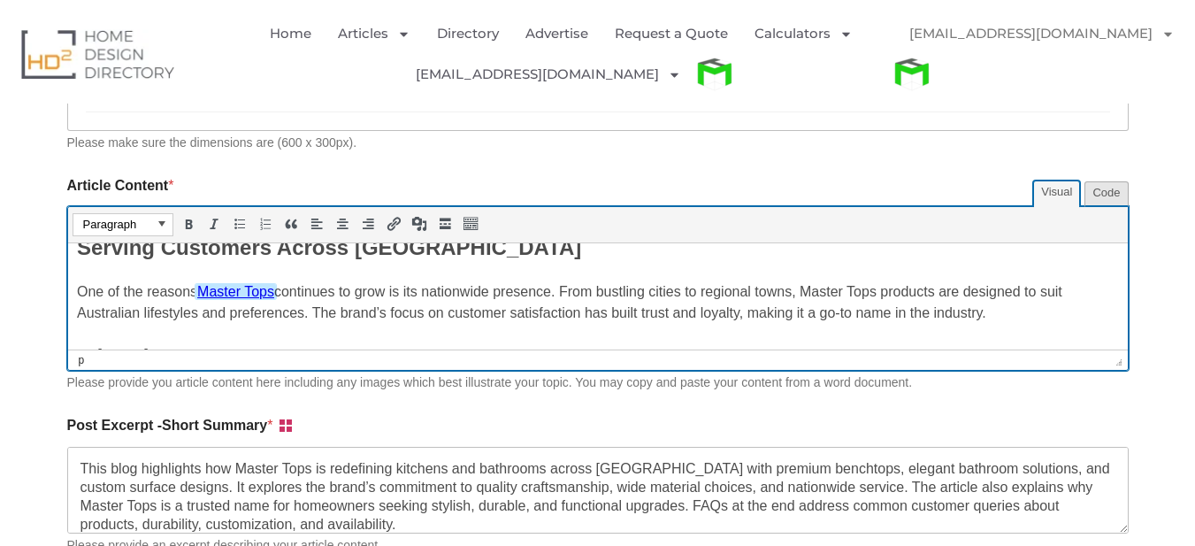
click at [618, 320] on p "One of the reasons Master Tops continues to grow is its nationwide presence. Fr…" at bounding box center [597, 301] width 1042 height 42
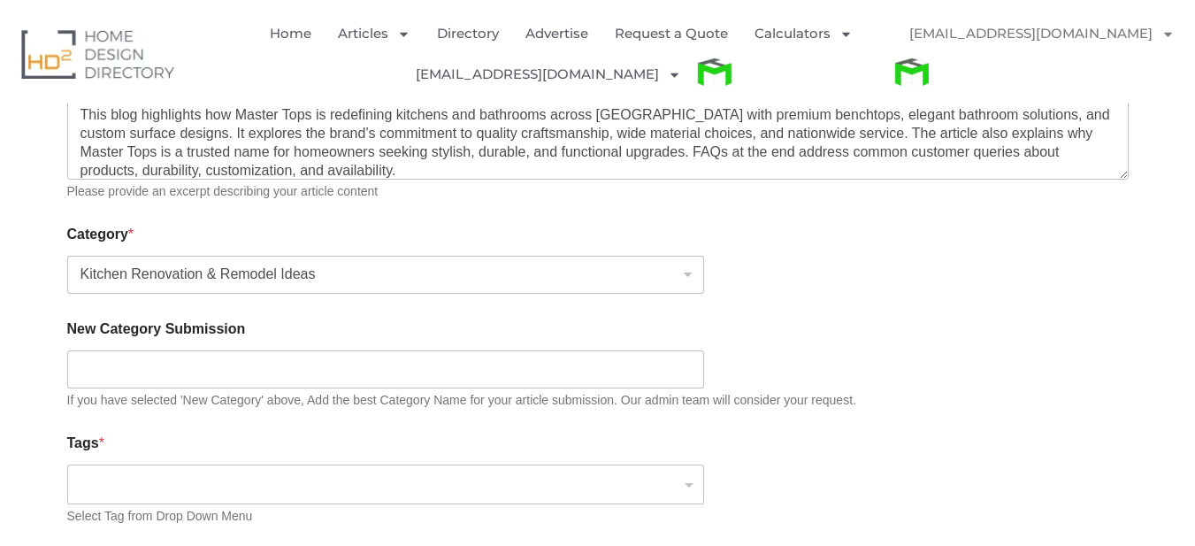
scroll to position [1592, 0]
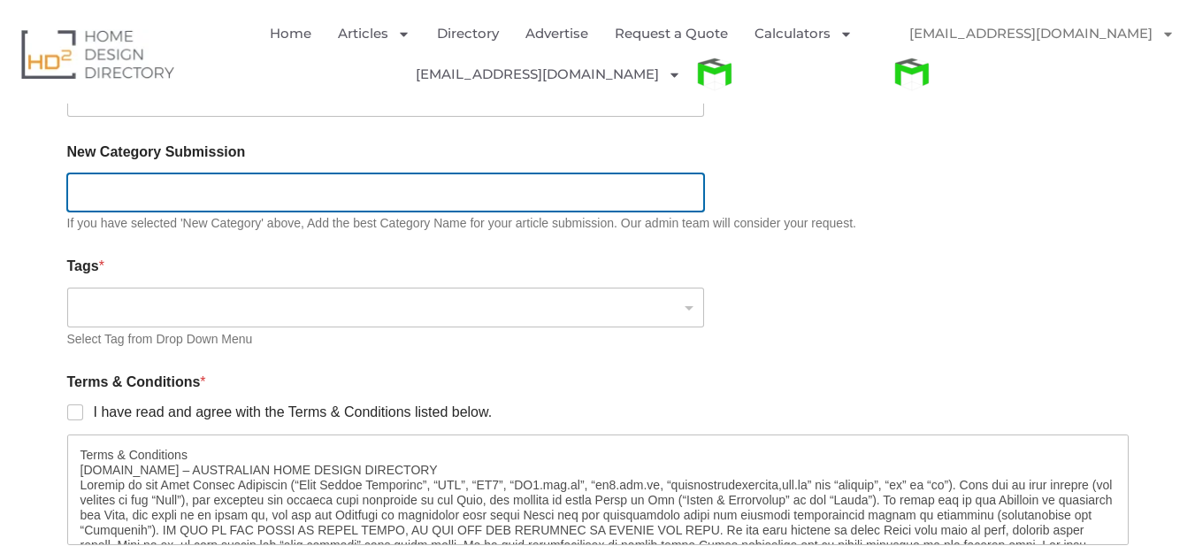
click at [197, 181] on input "New Category Submission" at bounding box center [385, 192] width 637 height 38
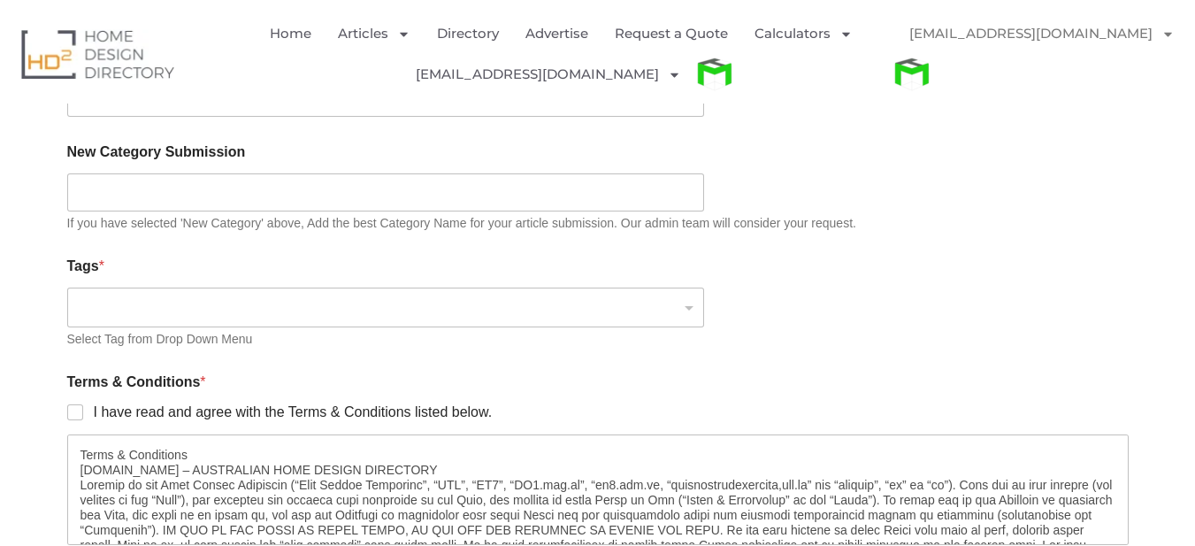
click at [239, 317] on input "search" at bounding box center [382, 306] width 608 height 19
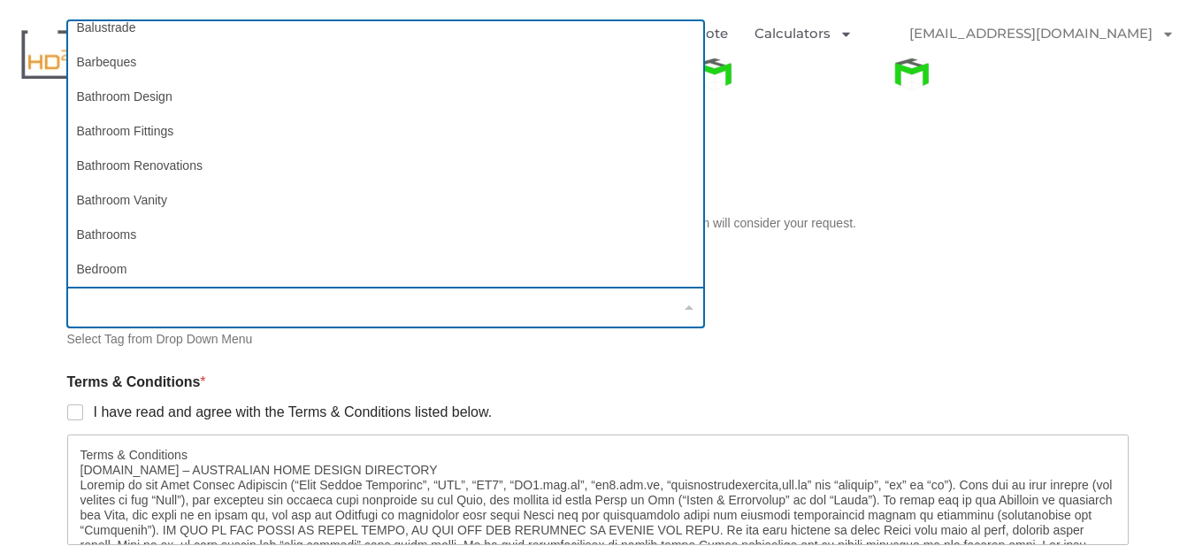
scroll to position [708, 0]
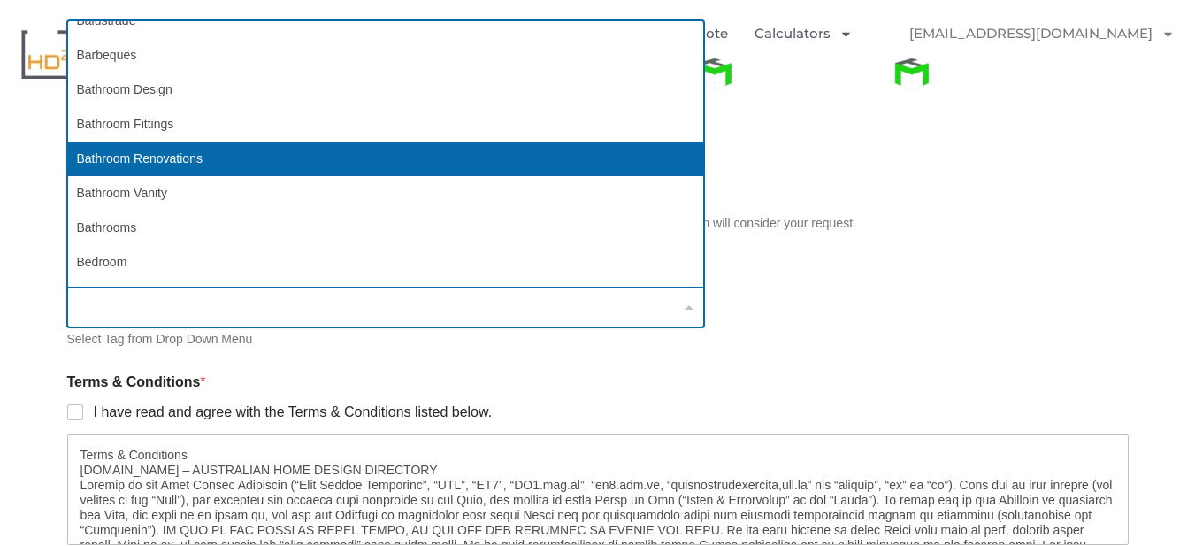
select select "79"
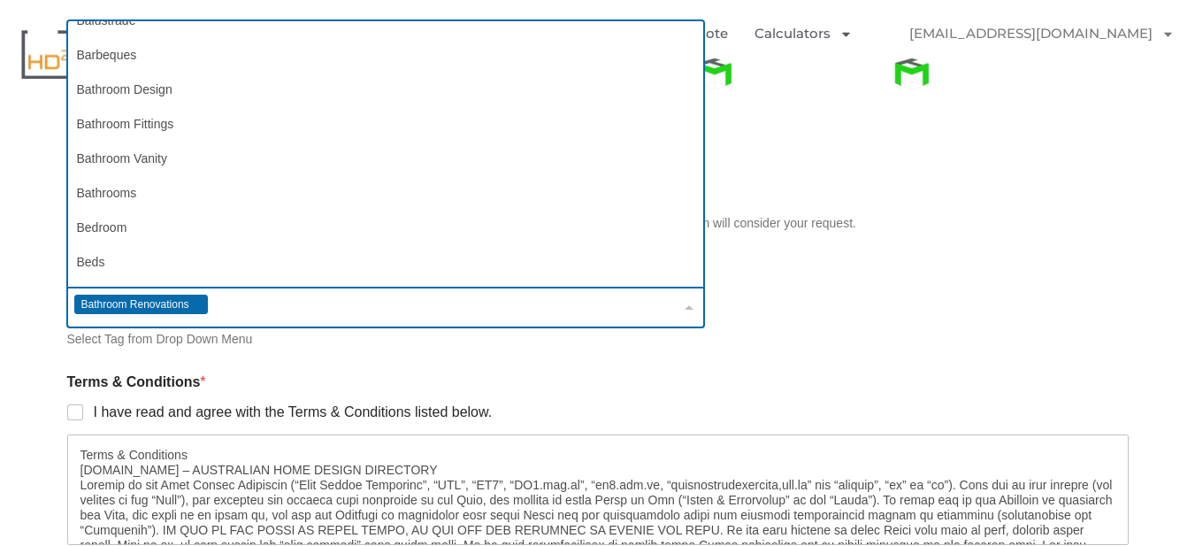
scroll to position [0, 0]
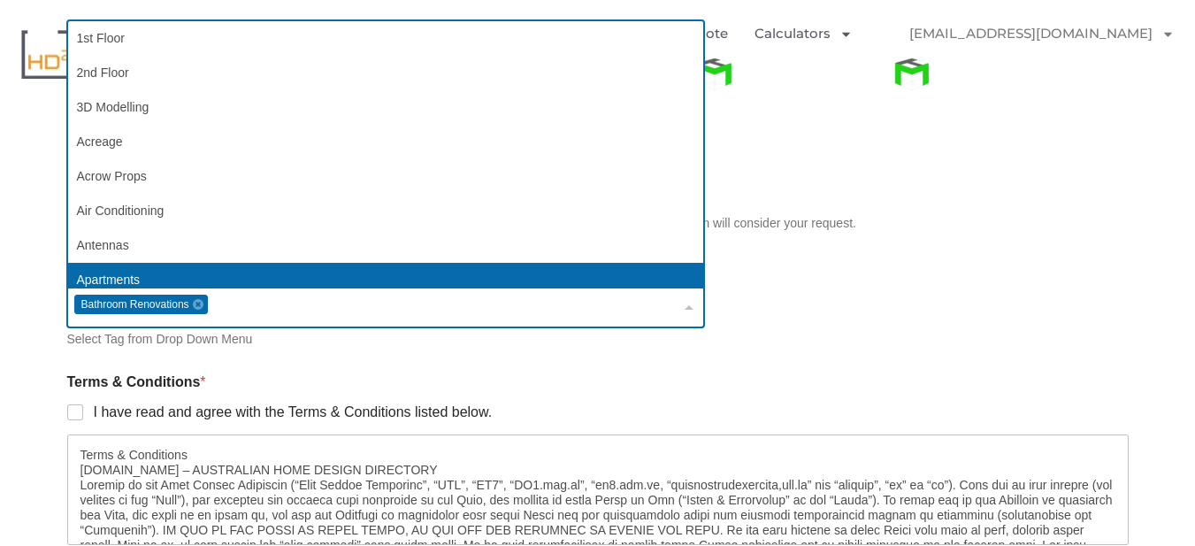
click at [254, 316] on div "Bathroom Renovations Bathroom Renovations Remove item" at bounding box center [385, 308] width 637 height 40
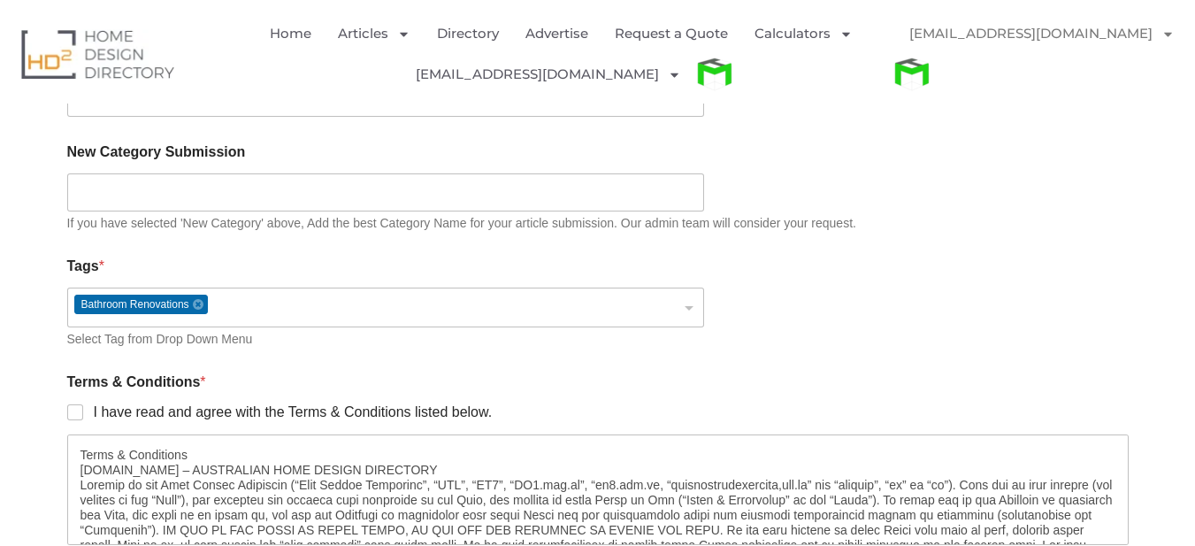
click at [258, 308] on div "Bathroom Renovations Bathroom Renovations Remove item" at bounding box center [385, 308] width 637 height 40
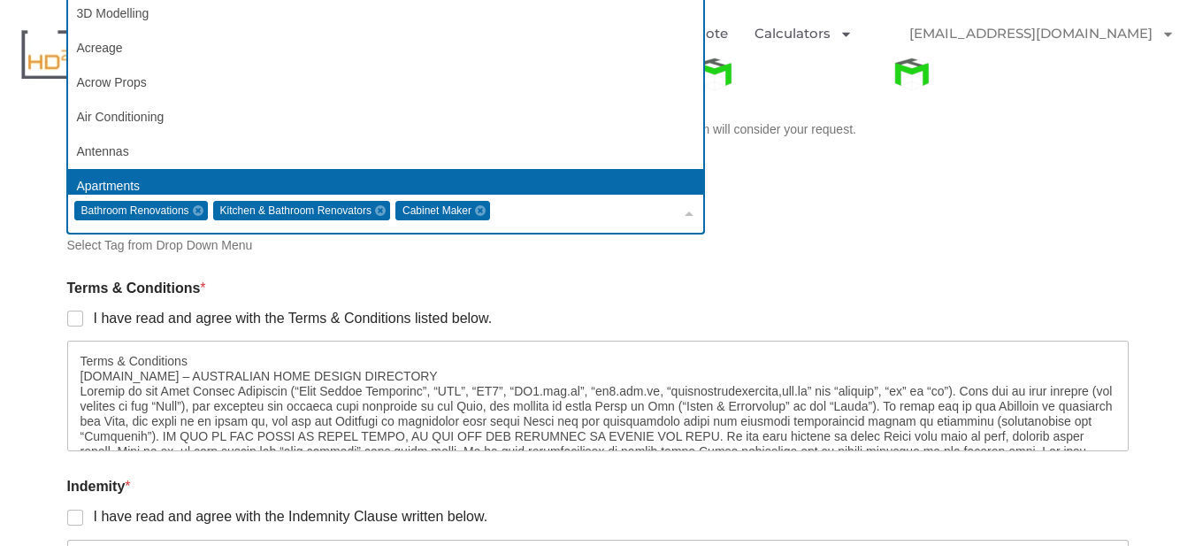
scroll to position [1681, 0]
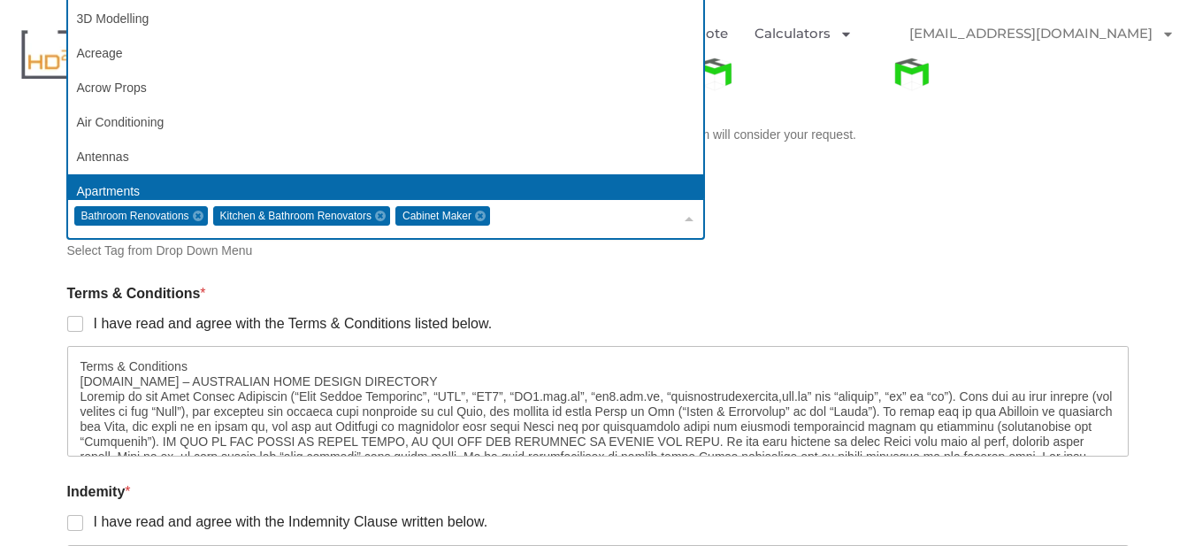
click at [1070, 226] on div "Tags * Bathroom Renovations Kitchen &amp; Bathroom Renovators Cabinet Maker Bat…" at bounding box center [598, 214] width 1062 height 116
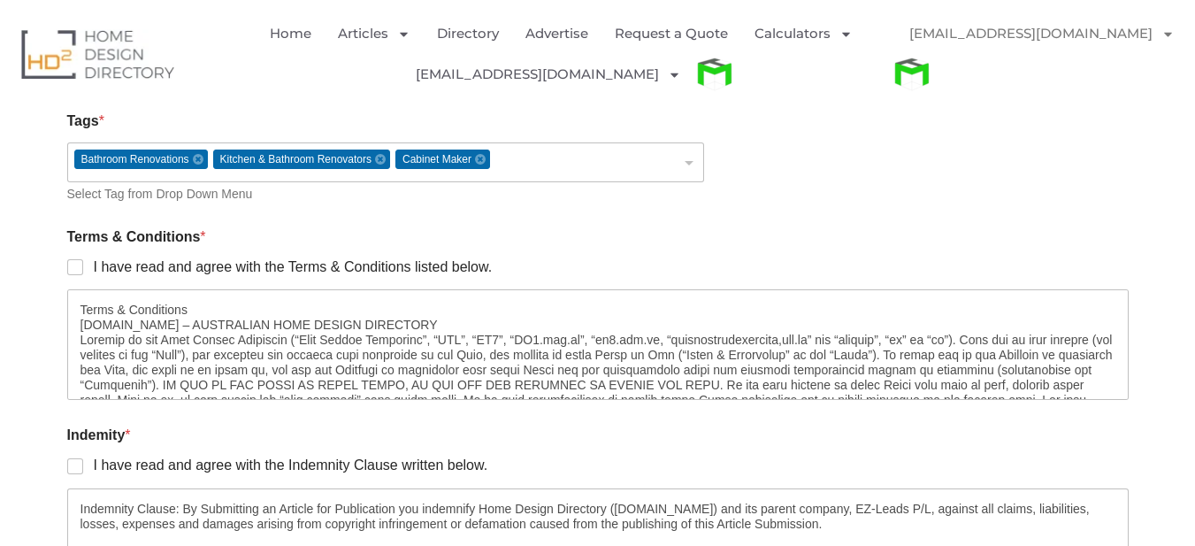
scroll to position [1769, 0]
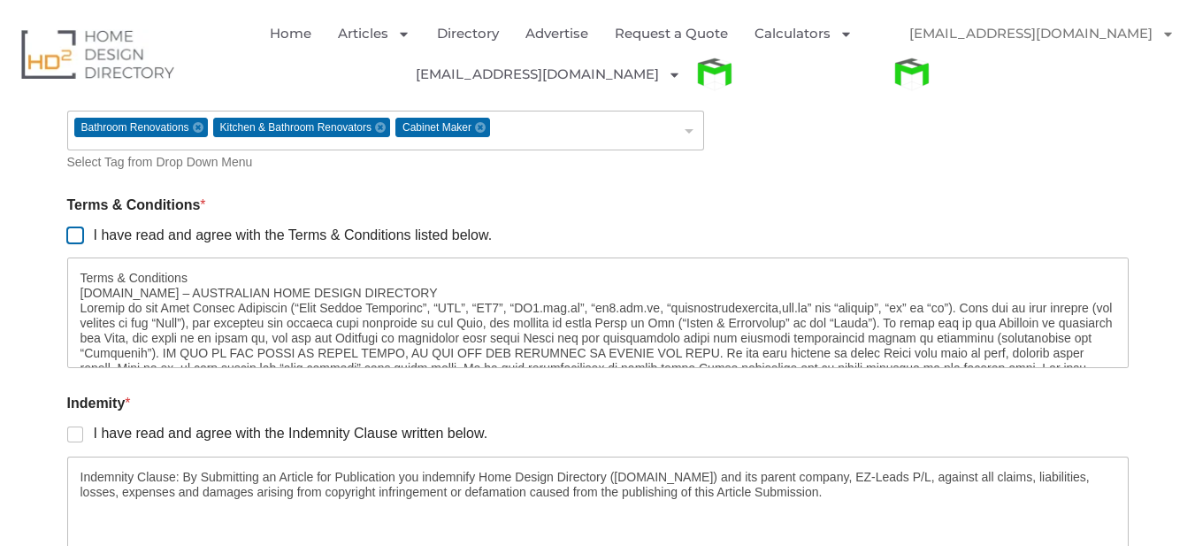
click at [69, 232] on input "I have read and agree with the Terms & Conditions listed below." at bounding box center [76, 236] width 14 height 14
checkbox input "true"
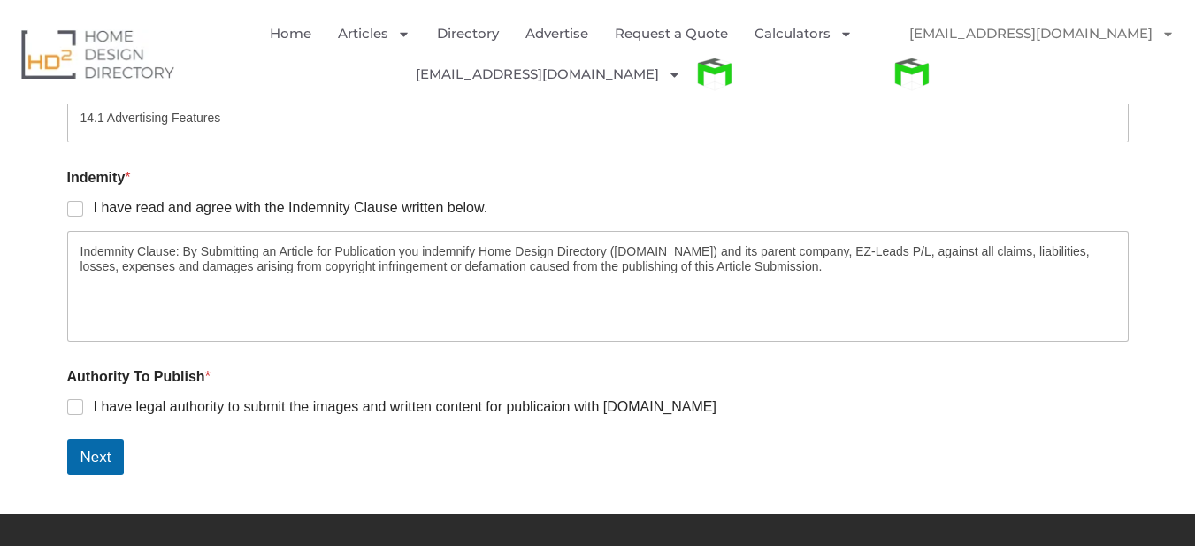
scroll to position [1994, 0]
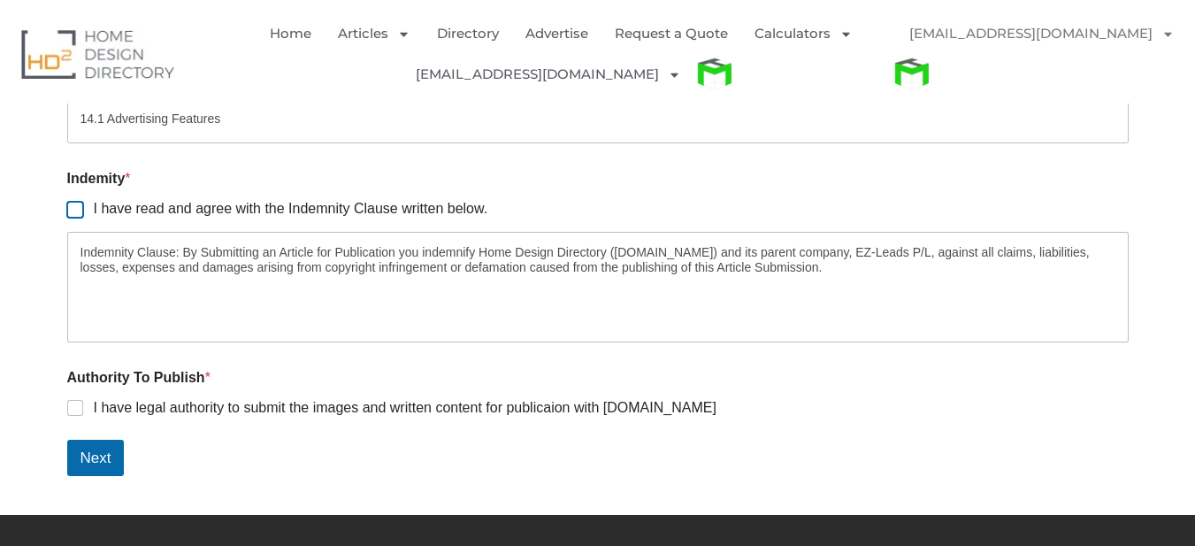
click at [79, 209] on input "I have read and agree with the Indemnity Clause written below." at bounding box center [76, 210] width 14 height 14
checkbox input "true"
click at [84, 416] on label "I have legal authority to submit the images and written content for publicaion …" at bounding box center [399, 408] width 633 height 19
click at [83, 416] on input "I have legal authority to submit the images and written content for publicaion …" at bounding box center [76, 409] width 14 height 14
checkbox input "true"
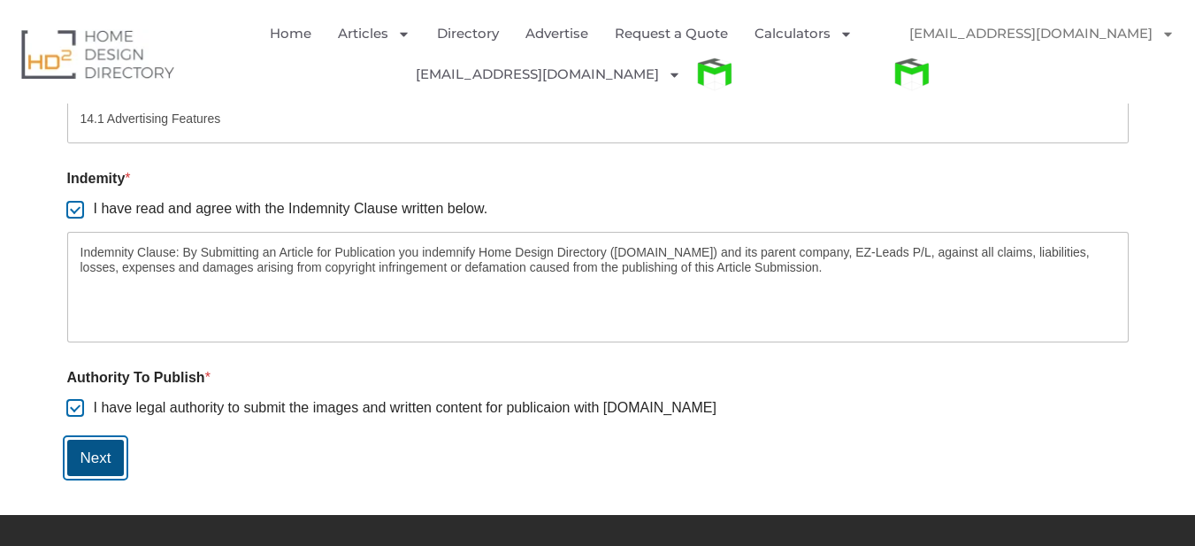
click at [102, 463] on button "Next" at bounding box center [96, 458] width 58 height 36
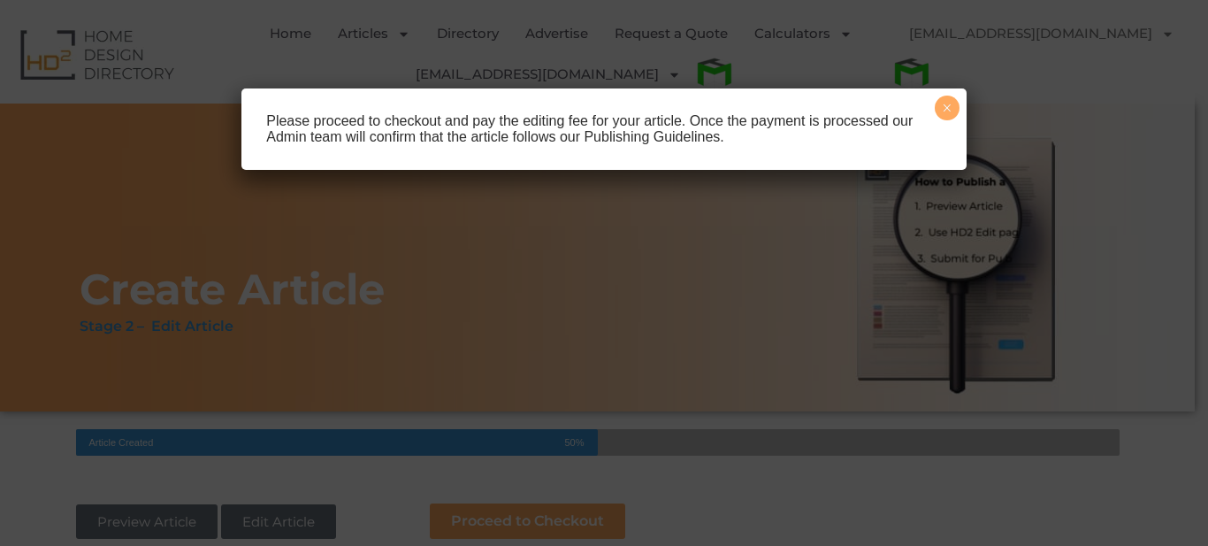
click at [947, 108] on button "×" at bounding box center [947, 108] width 25 height 25
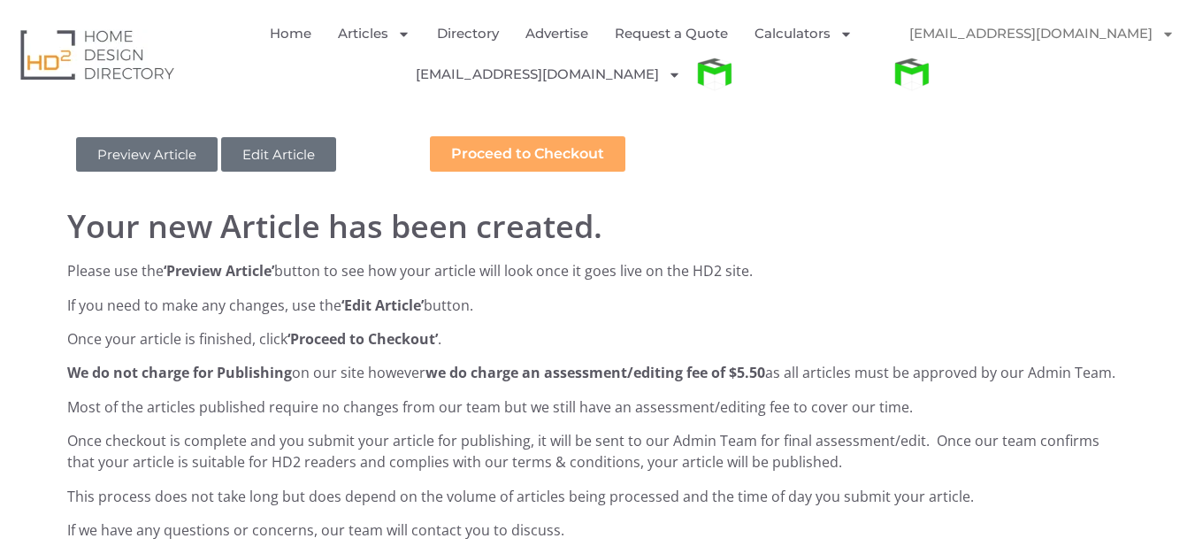
scroll to position [354, 0]
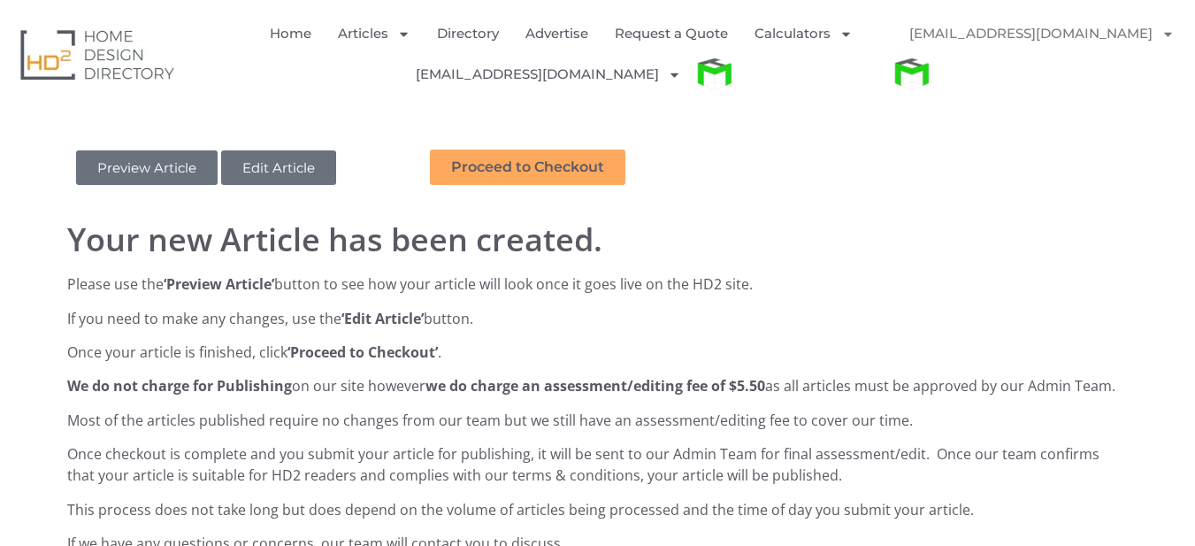
click at [533, 179] on link "Proceed to Checkout" at bounding box center [528, 167] width 196 height 35
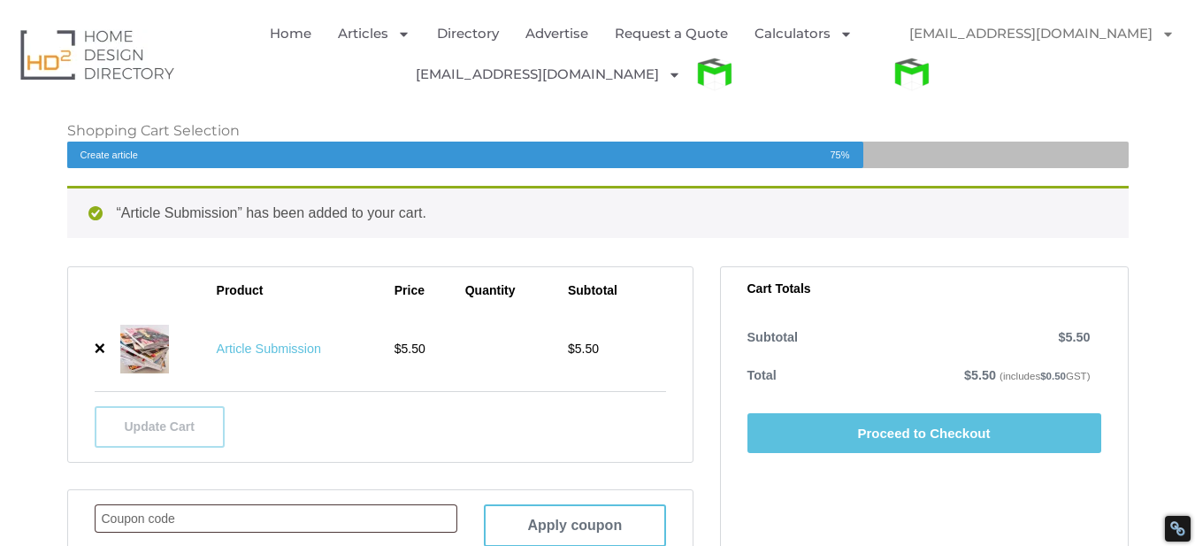
scroll to position [354, 0]
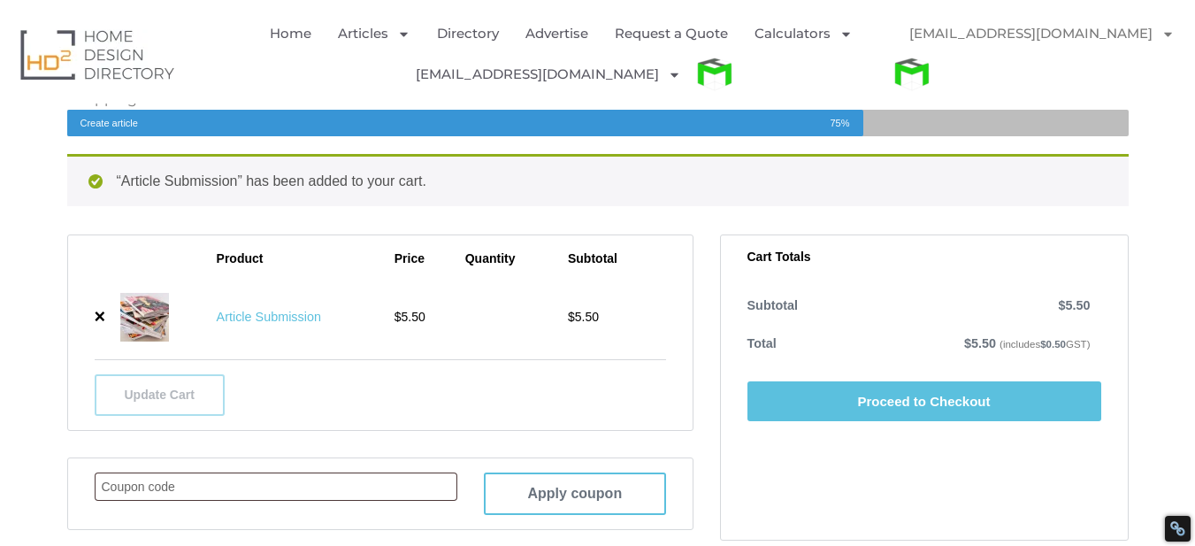
click at [912, 403] on link "Proceed to Checkout" at bounding box center [925, 401] width 354 height 40
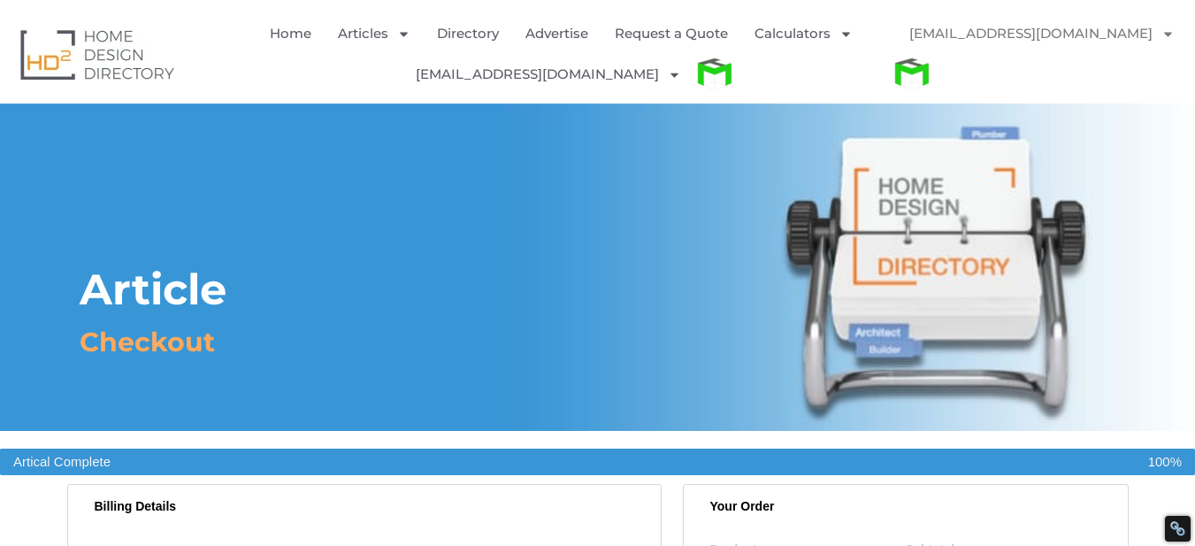
select select "[GEOGRAPHIC_DATA]"
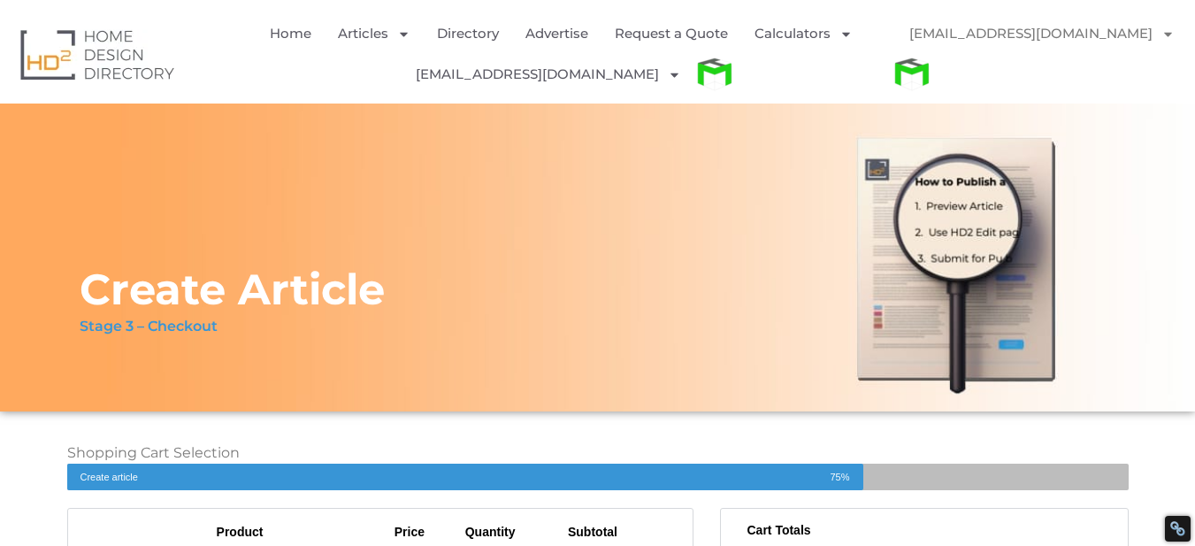
scroll to position [265, 0]
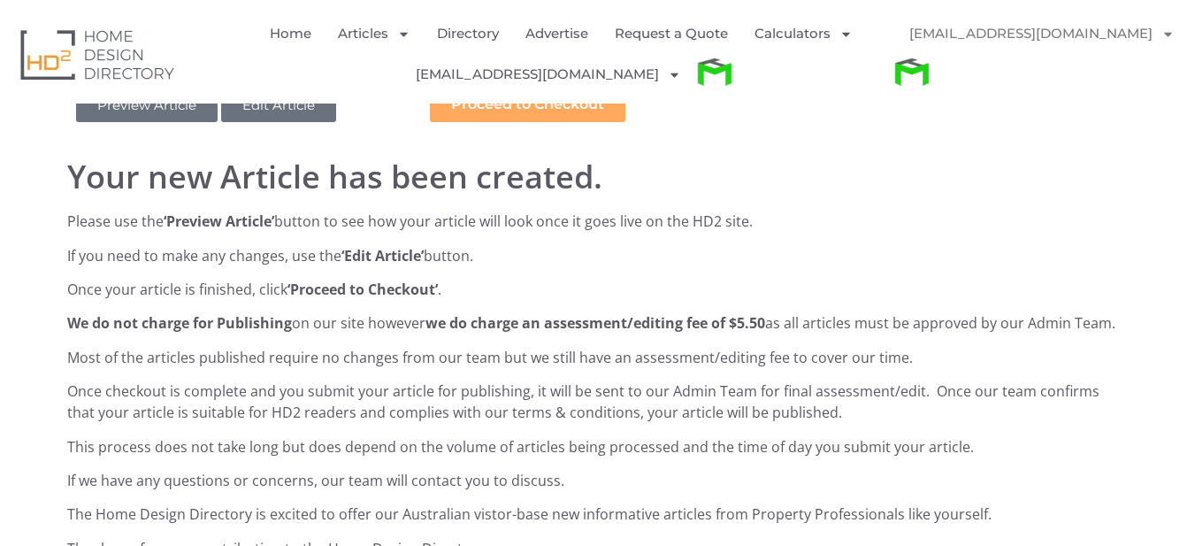
scroll to position [265, 0]
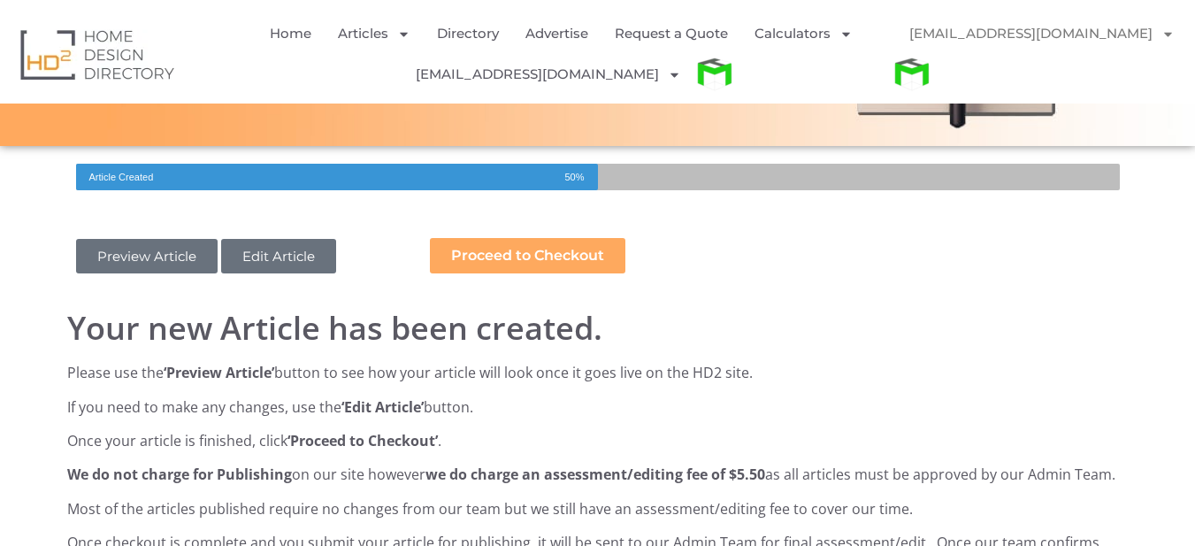
click at [140, 261] on link "Preview Article" at bounding box center [147, 256] width 142 height 35
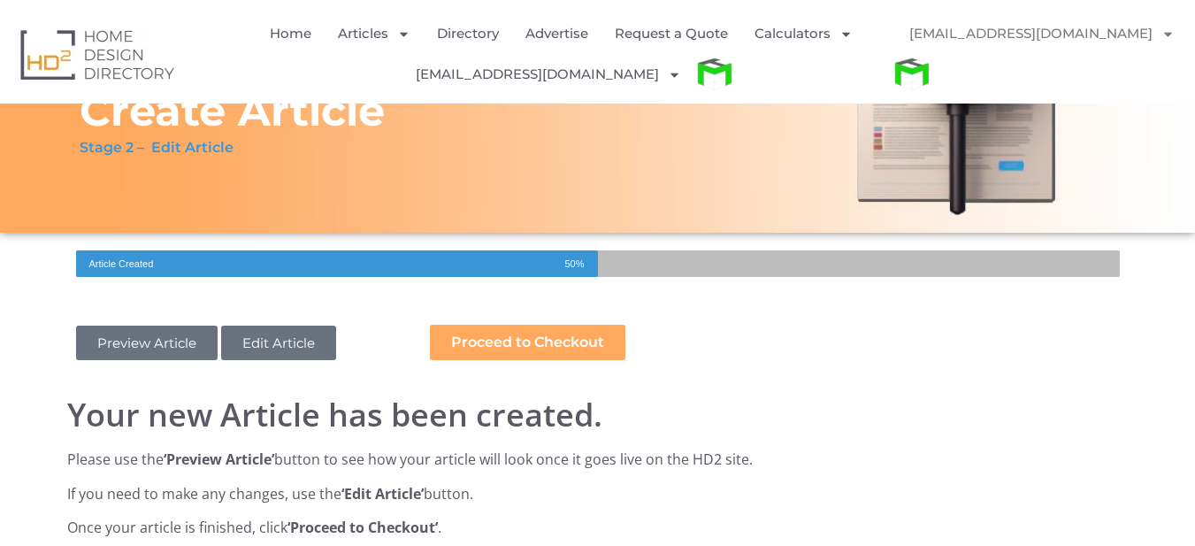
scroll to position [177, 0]
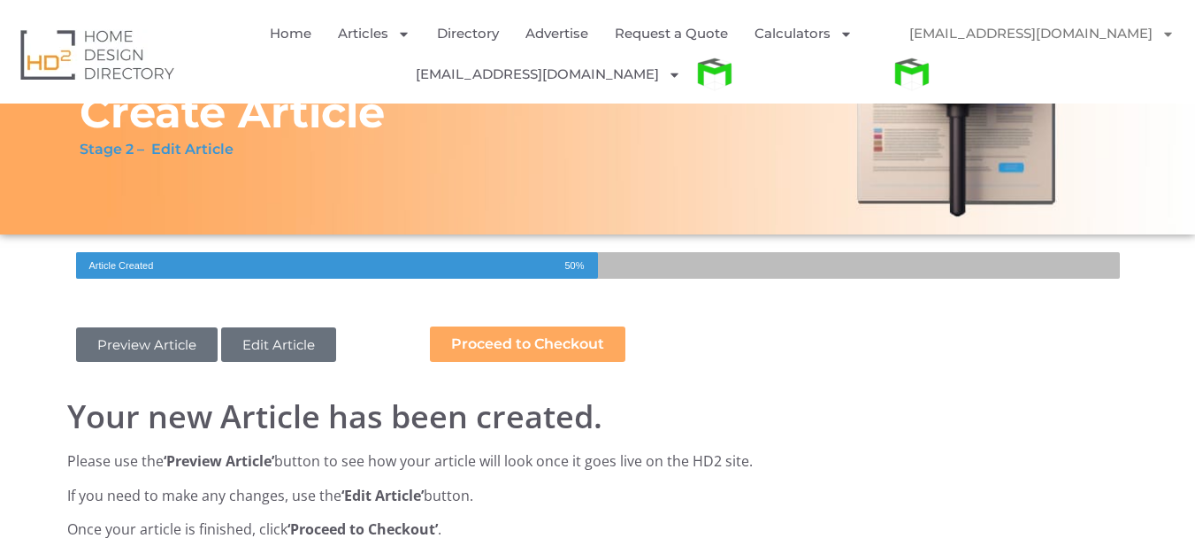
click at [932, 54] on img "Menu" at bounding box center [912, 74] width 40 height 40
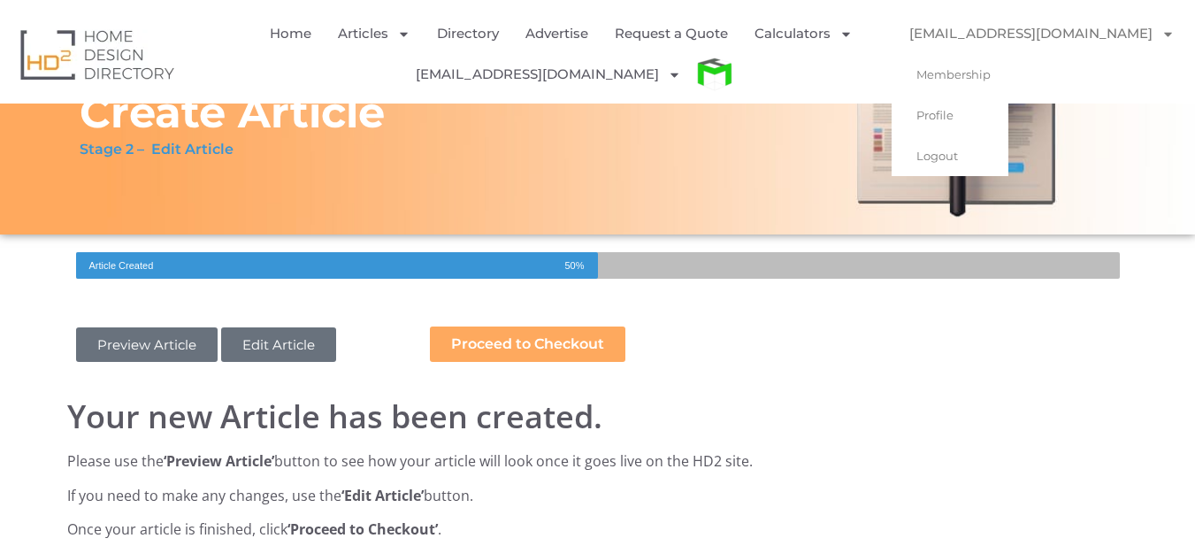
click at [1100, 30] on link "[EMAIL_ADDRESS][DOMAIN_NAME]" at bounding box center [1042, 33] width 301 height 41
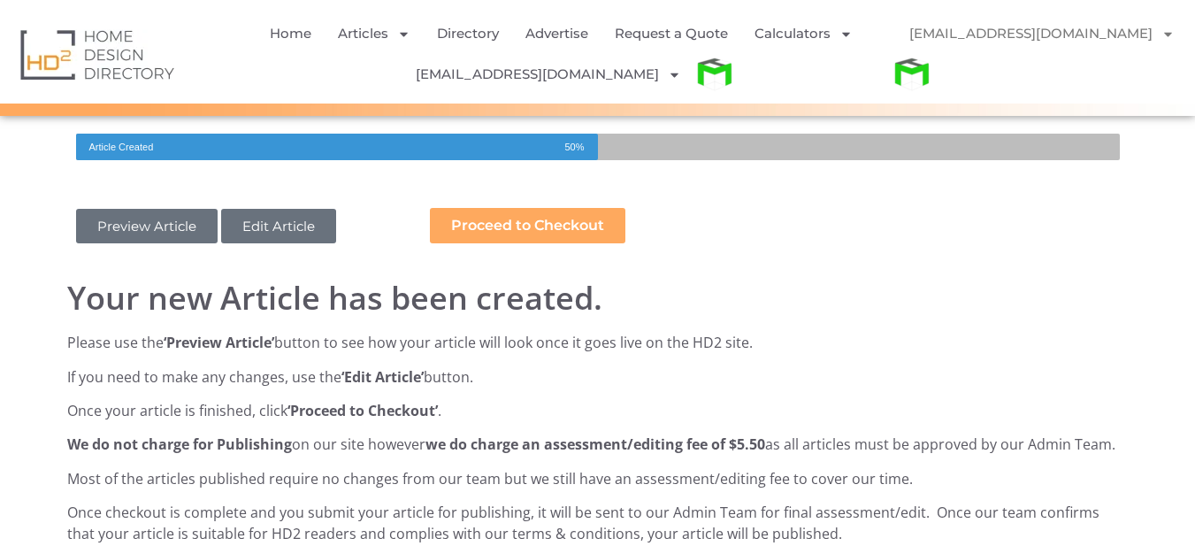
scroll to position [88, 0]
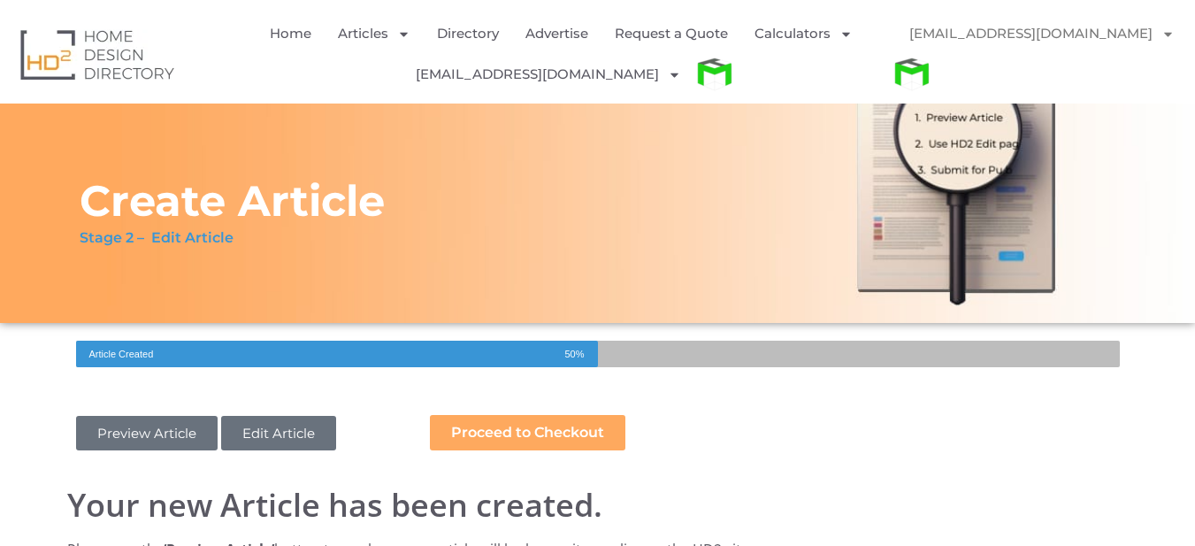
click at [143, 438] on link "Preview Article" at bounding box center [147, 433] width 142 height 35
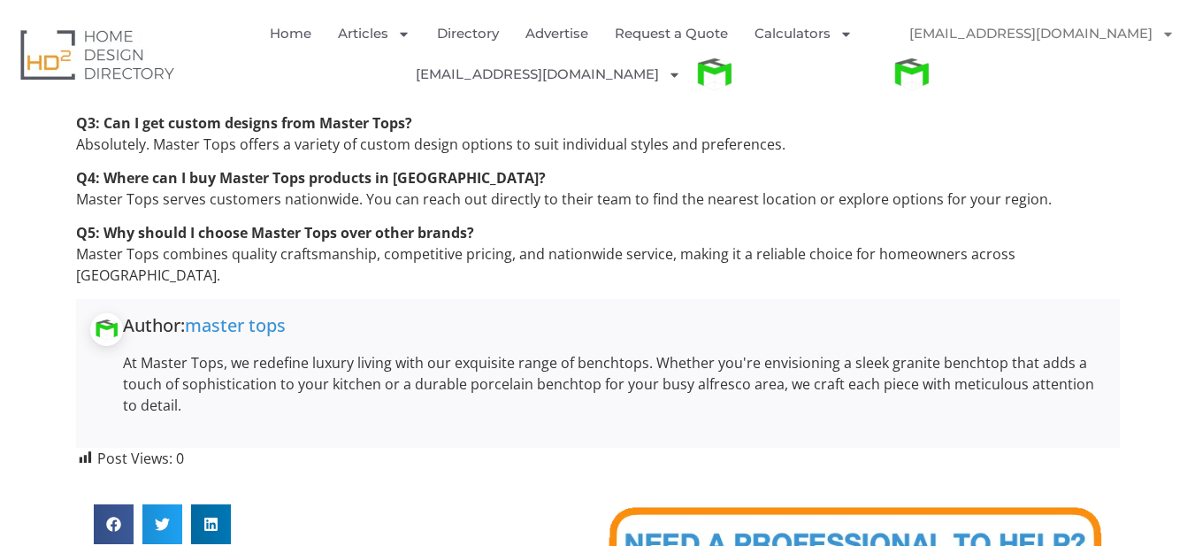
scroll to position [1858, 0]
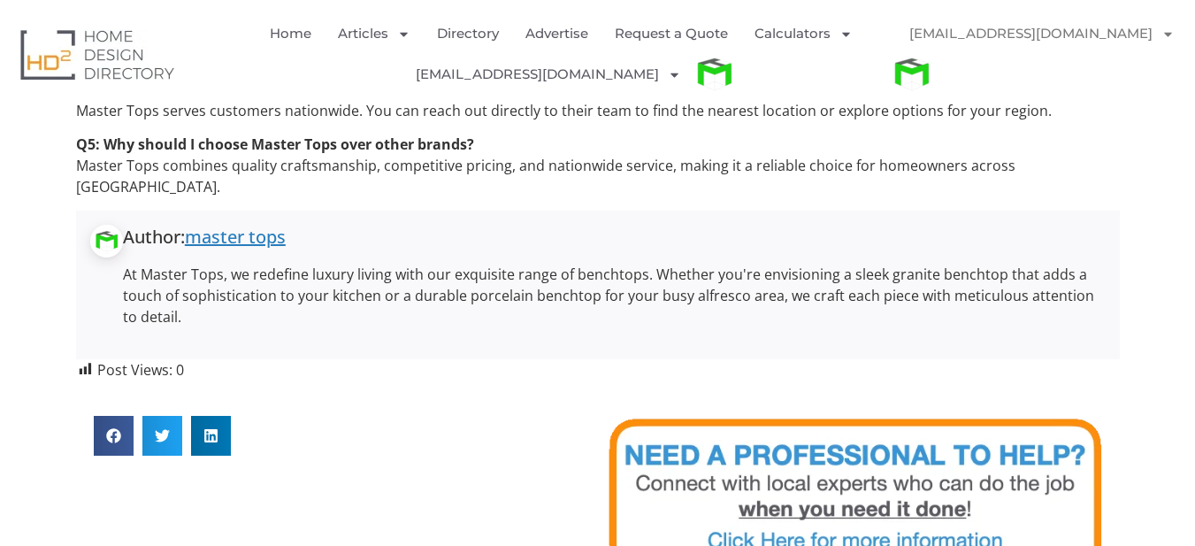
click at [244, 225] on link "master tops" at bounding box center [235, 237] width 101 height 24
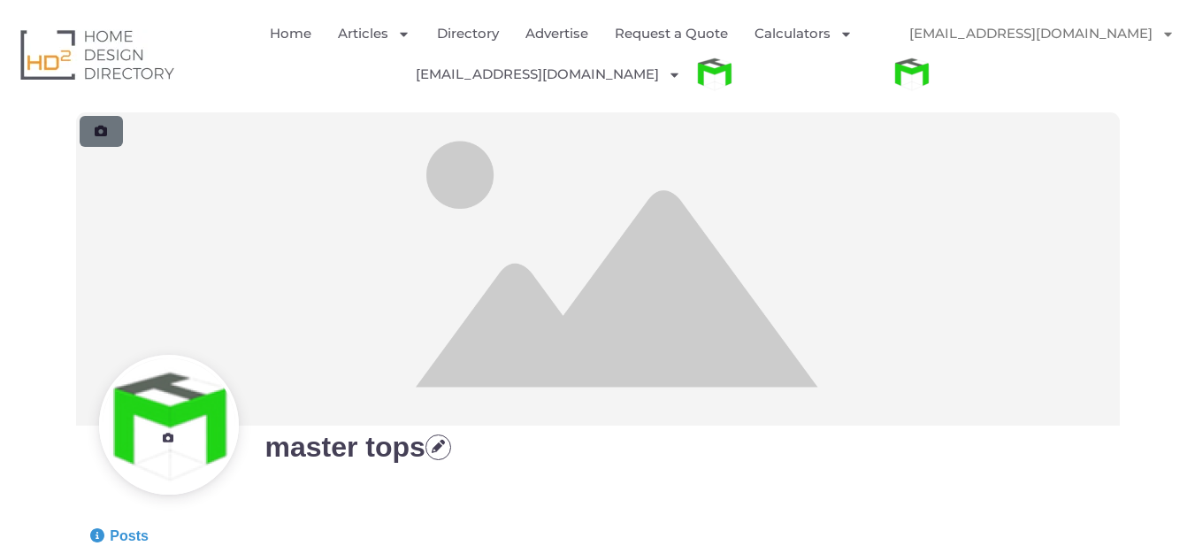
click at [88, 116] on link at bounding box center [102, 131] width 44 height 31
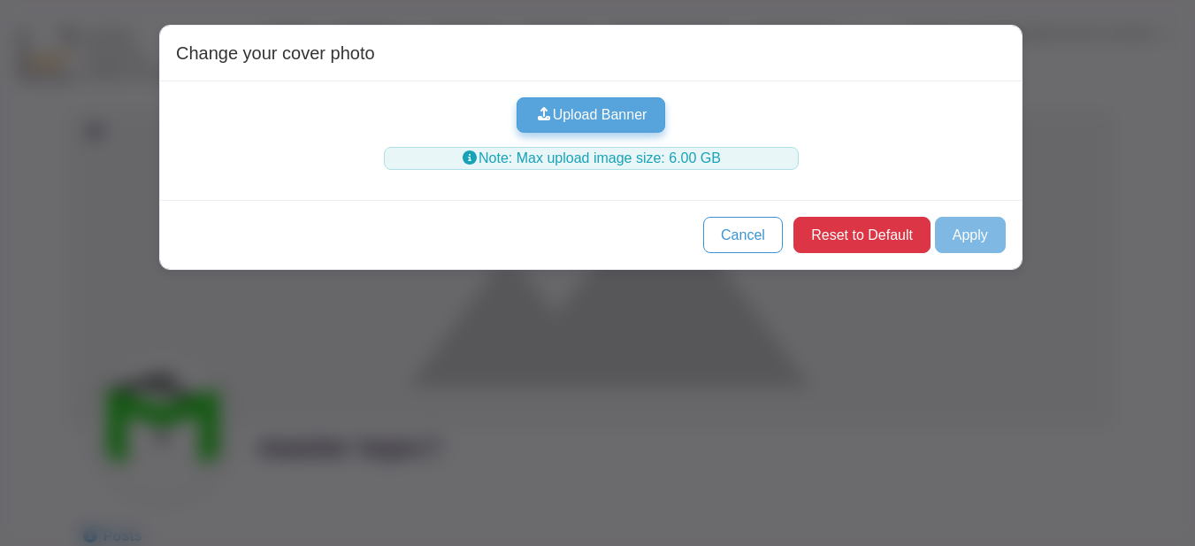
click at [585, 121] on button "Upload Banner" at bounding box center [591, 114] width 148 height 35
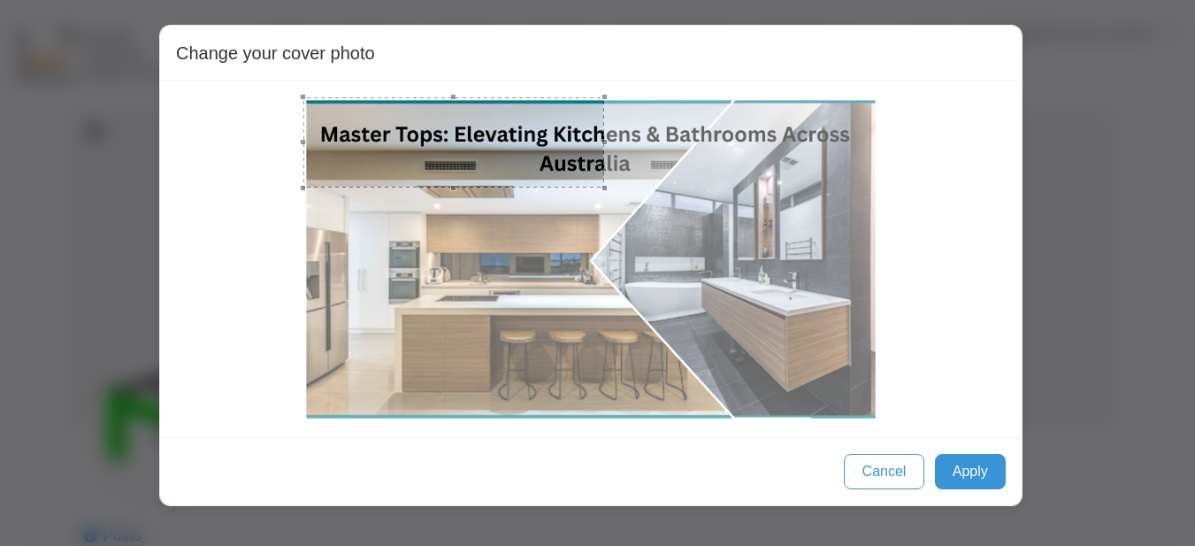
drag, startPoint x: 605, startPoint y: 191, endPoint x: 820, endPoint y: 370, distance: 279.5
click at [820, 370] on div at bounding box center [591, 259] width 579 height 327
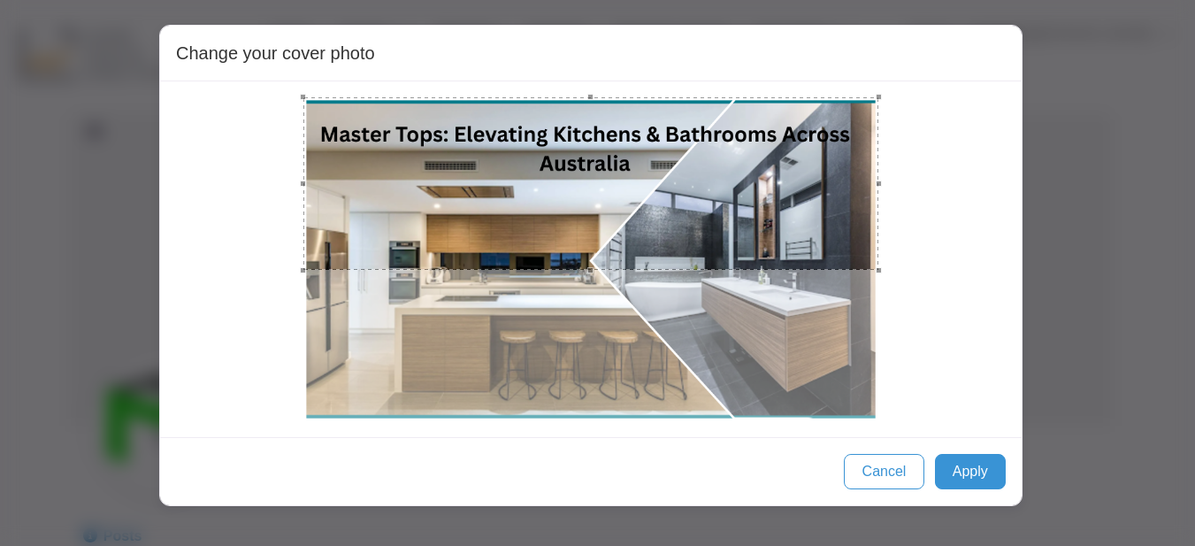
drag, startPoint x: 607, startPoint y: 196, endPoint x: 678, endPoint y: 203, distance: 71.1
click at [777, 391] on div at bounding box center [590, 259] width 575 height 324
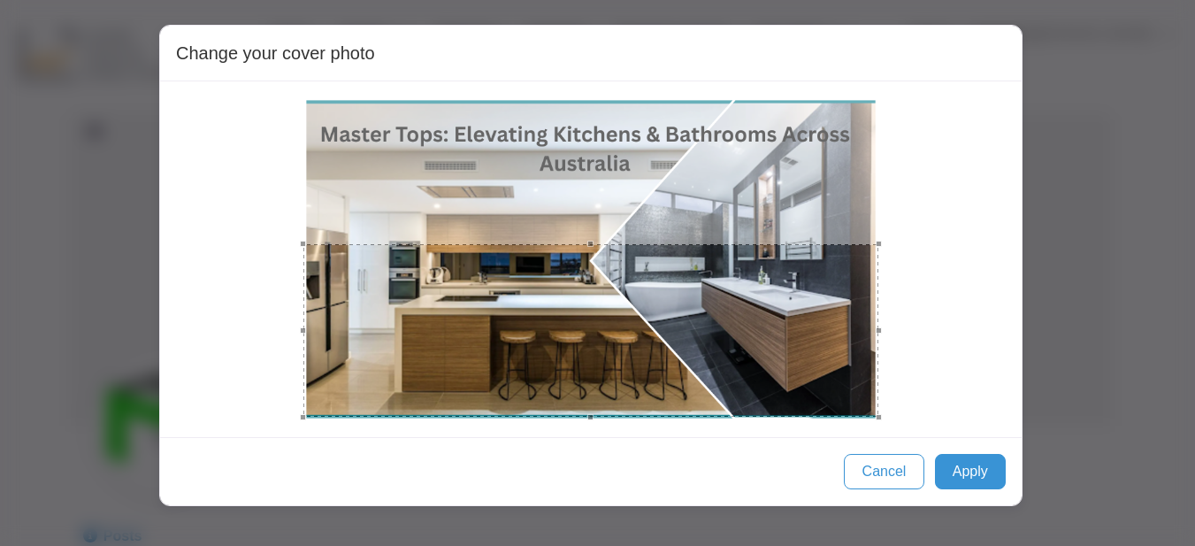
drag, startPoint x: 650, startPoint y: 202, endPoint x: 633, endPoint y: 319, distance: 119.0
click at [633, 319] on div at bounding box center [590, 330] width 575 height 173
click at [987, 467] on button "Apply" at bounding box center [970, 471] width 71 height 35
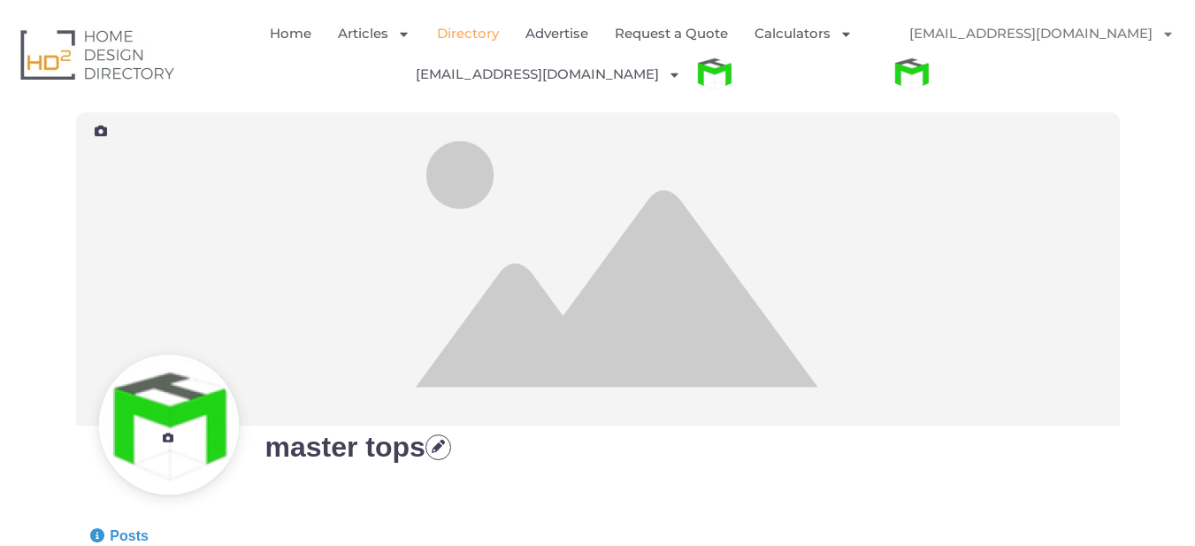
click at [464, 42] on link "Directory" at bounding box center [468, 33] width 62 height 41
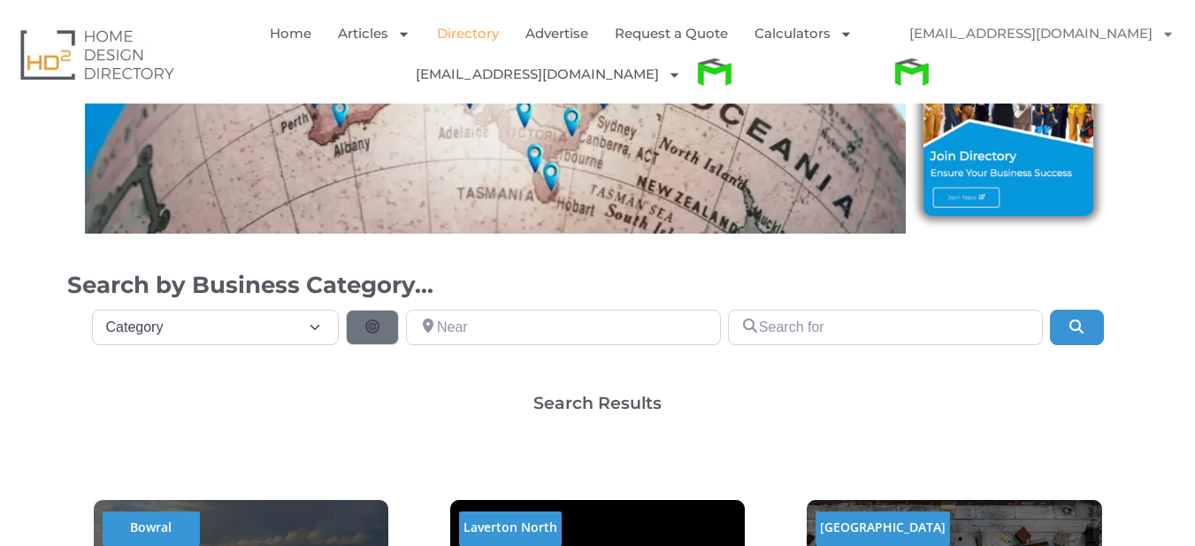
click at [988, 192] on img at bounding box center [1009, 136] width 170 height 157
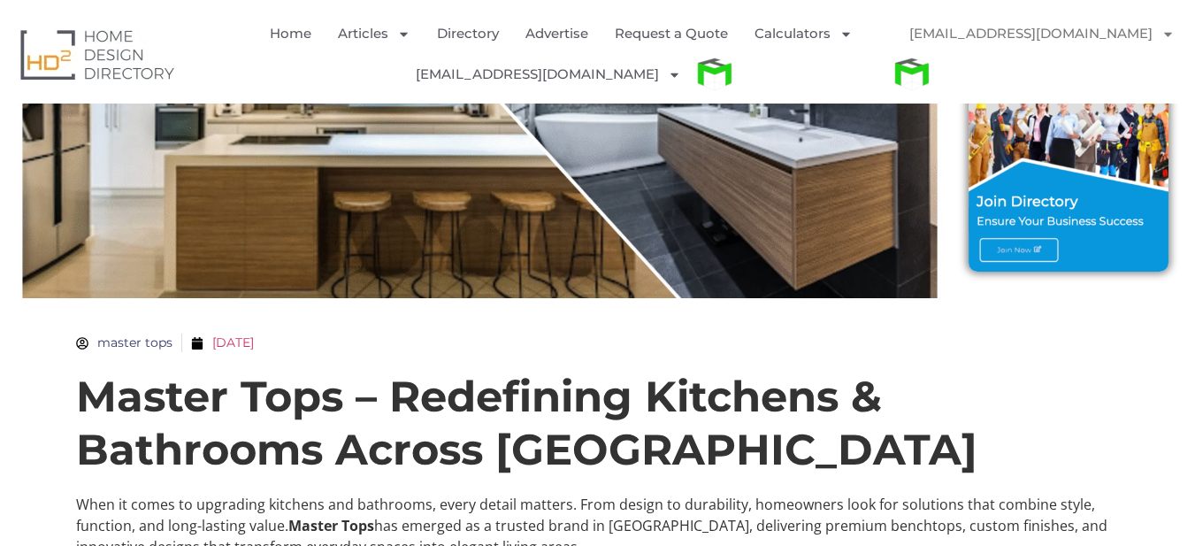
click at [146, 338] on span "master tops" at bounding box center [130, 343] width 84 height 19
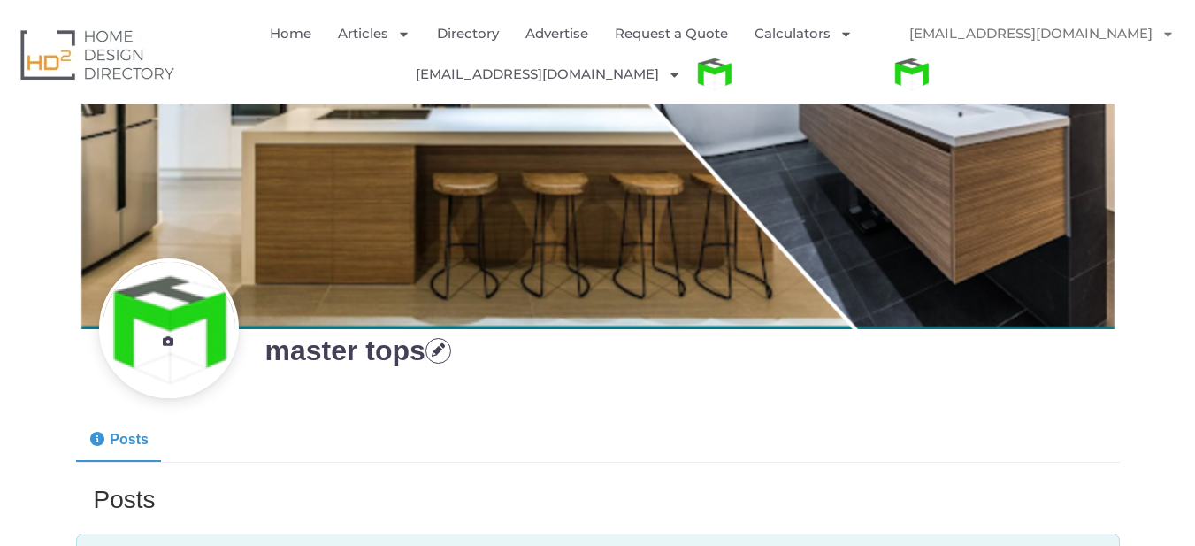
scroll to position [265, 0]
